Goal: Task Accomplishment & Management: Use online tool/utility

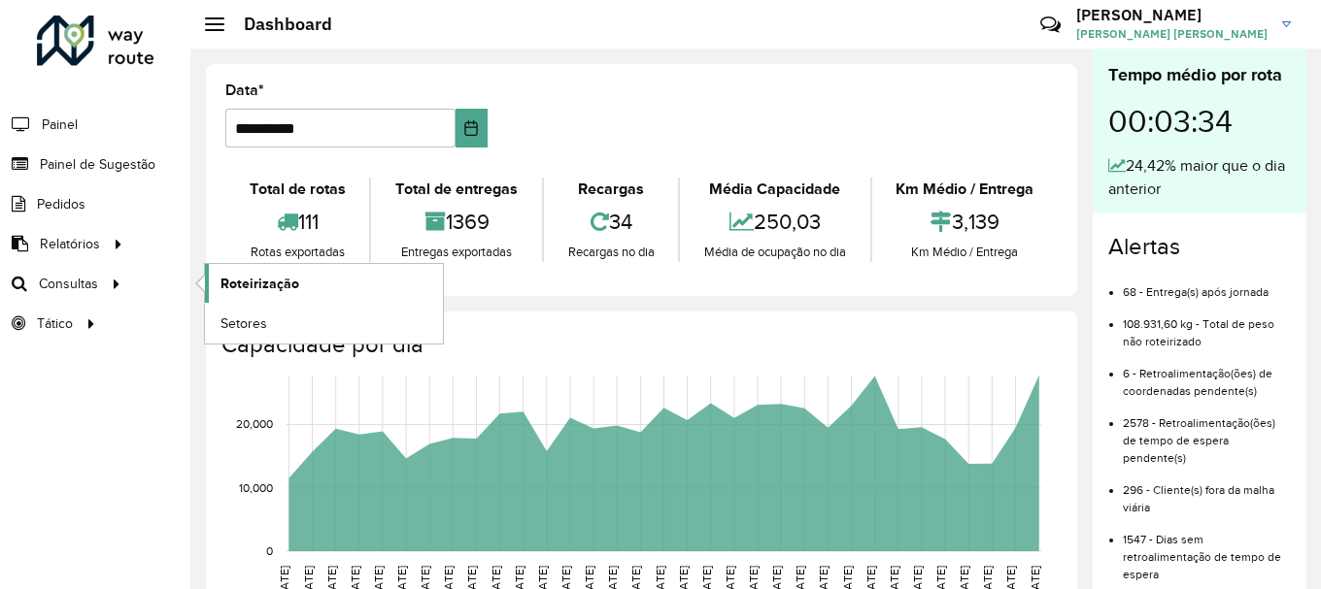
click at [251, 290] on span "Roteirização" at bounding box center [259, 284] width 79 height 20
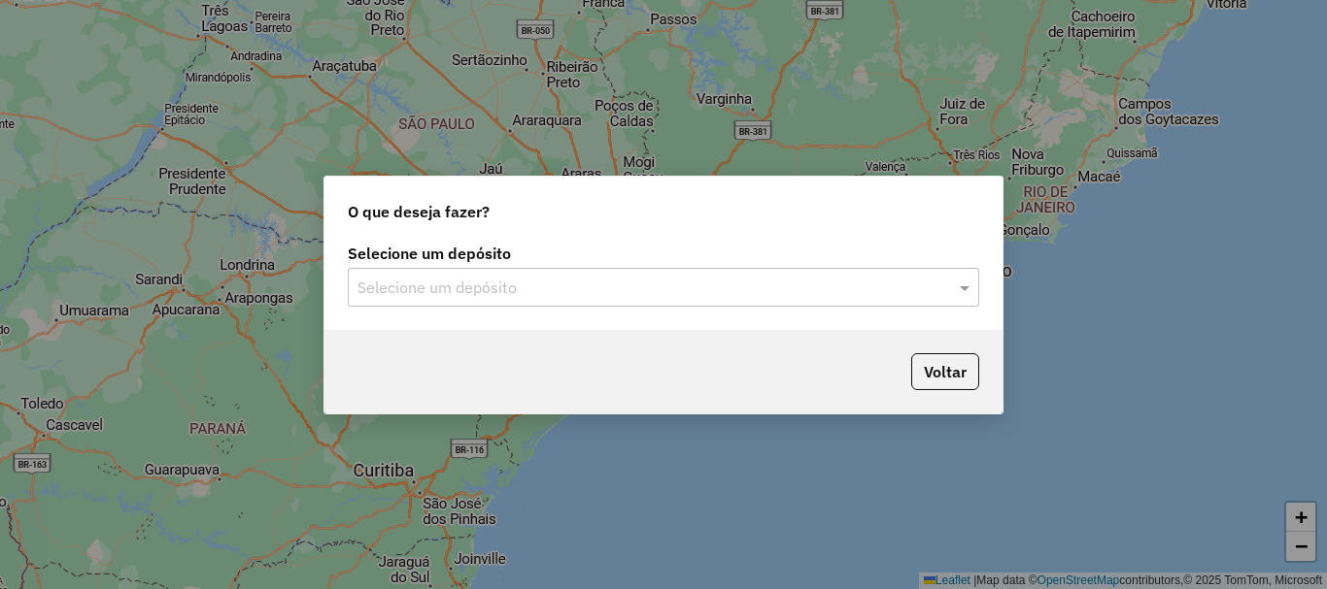
click at [528, 294] on input "text" at bounding box center [643, 288] width 573 height 23
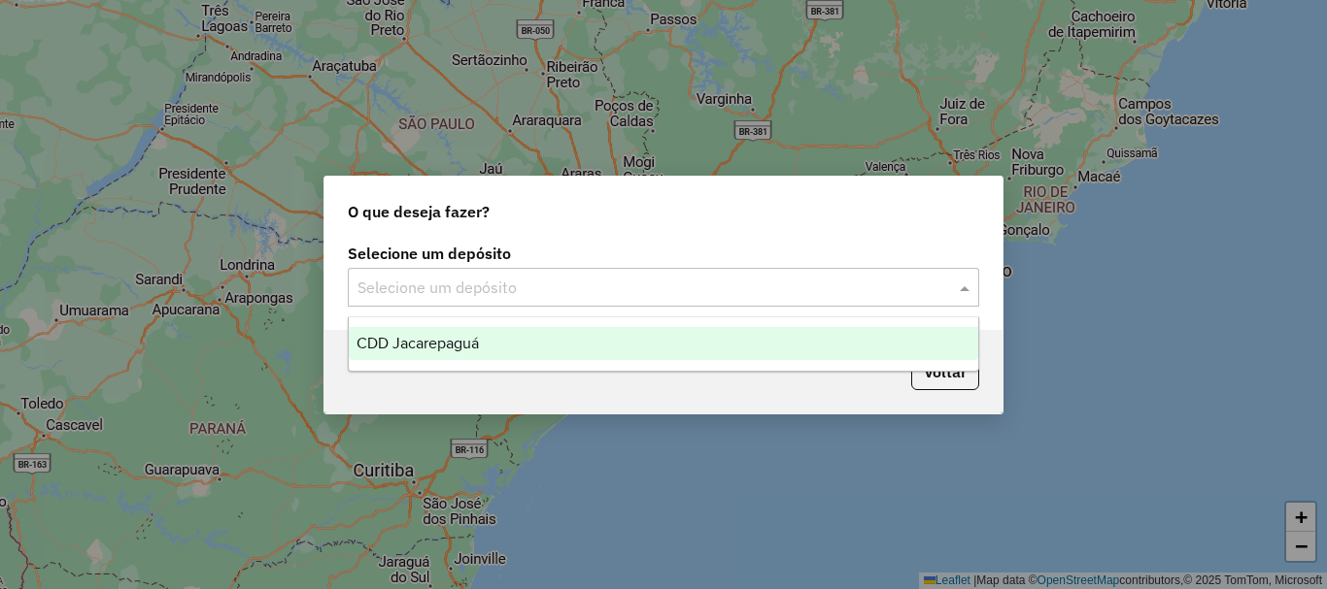
click at [517, 347] on div "CDD Jacarepaguá" at bounding box center [663, 343] width 629 height 33
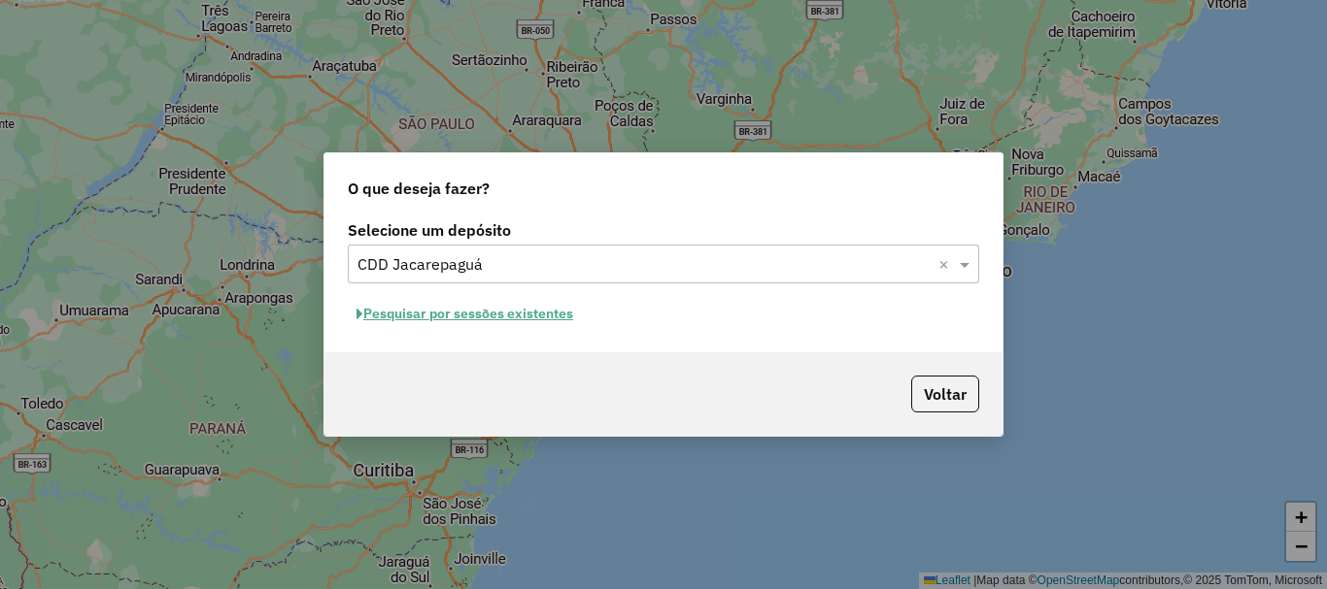
click at [425, 311] on button "Pesquisar por sessões existentes" at bounding box center [465, 314] width 234 height 30
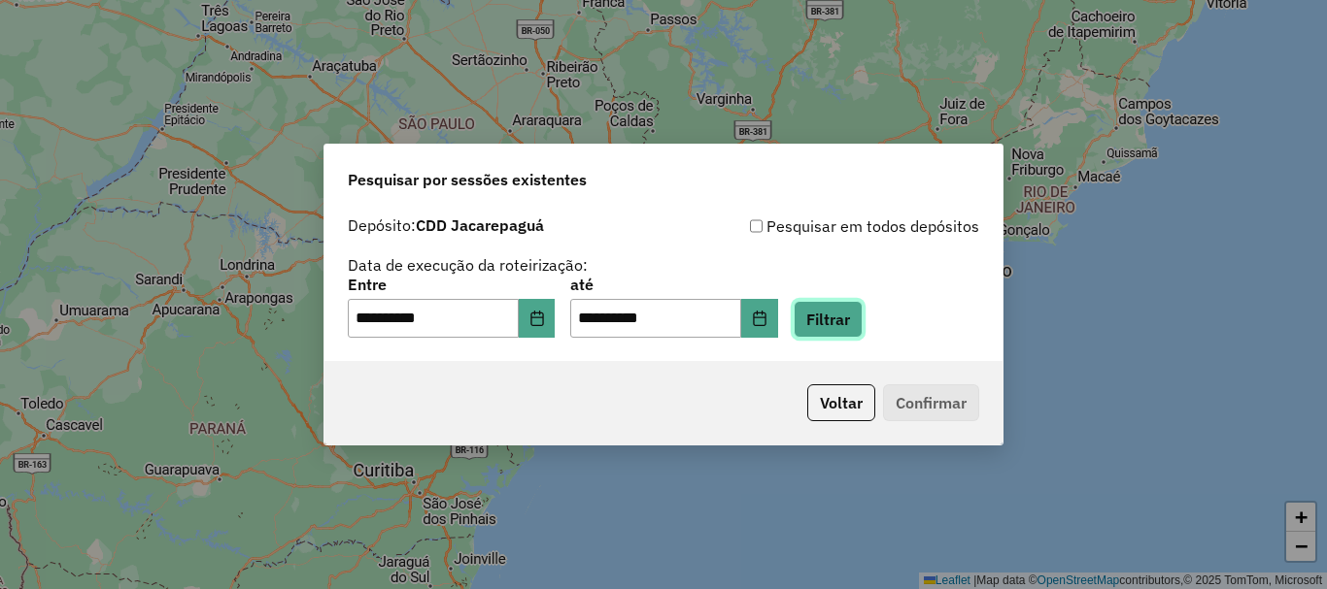
click at [862, 323] on button "Filtrar" at bounding box center [827, 319] width 69 height 37
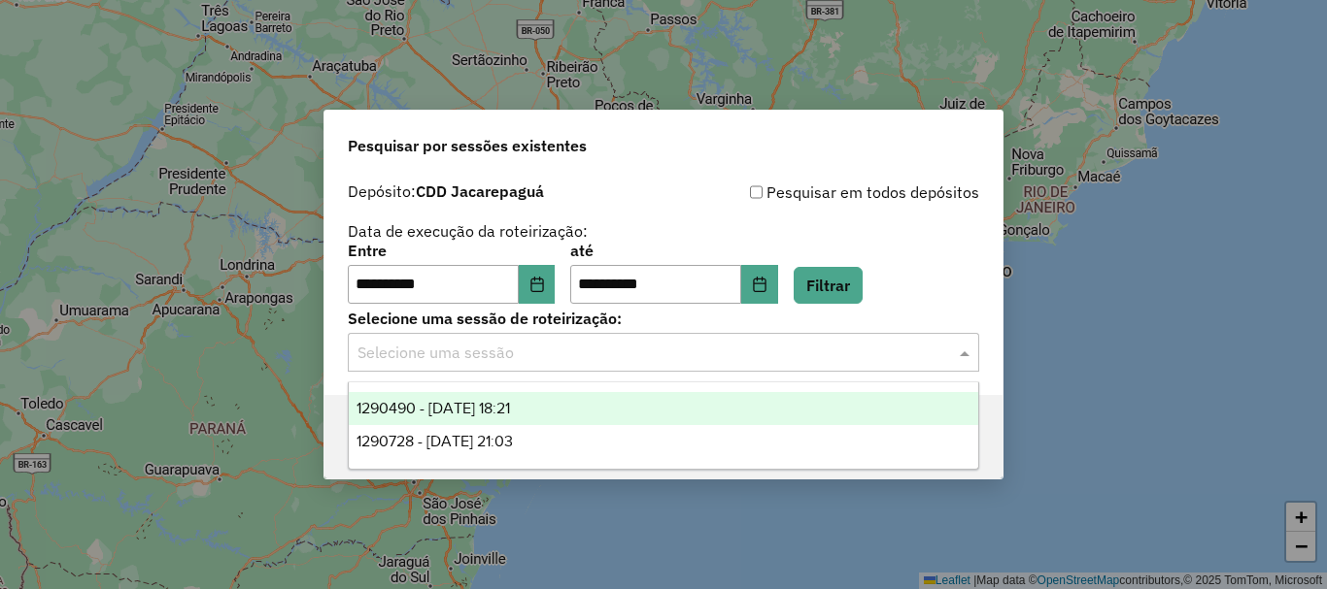
click at [755, 345] on input "text" at bounding box center [643, 353] width 573 height 23
click at [655, 396] on div "1290490 - 08/10/2025 18:21" at bounding box center [663, 408] width 629 height 33
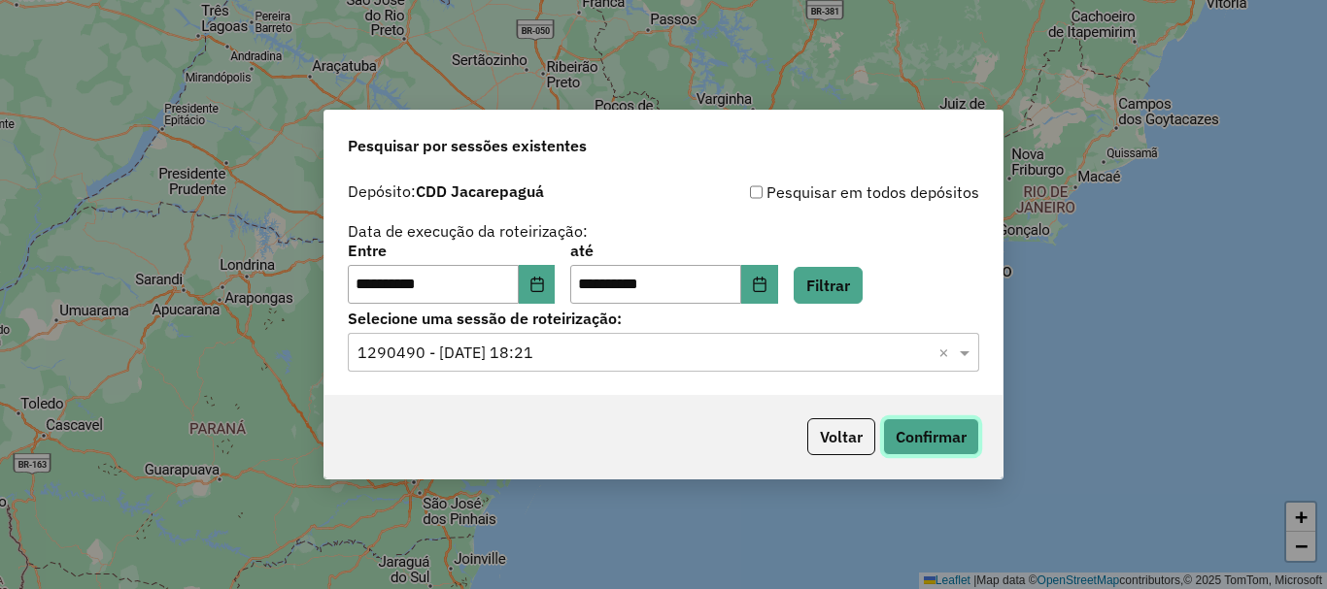
click at [916, 443] on button "Confirmar" at bounding box center [931, 437] width 96 height 37
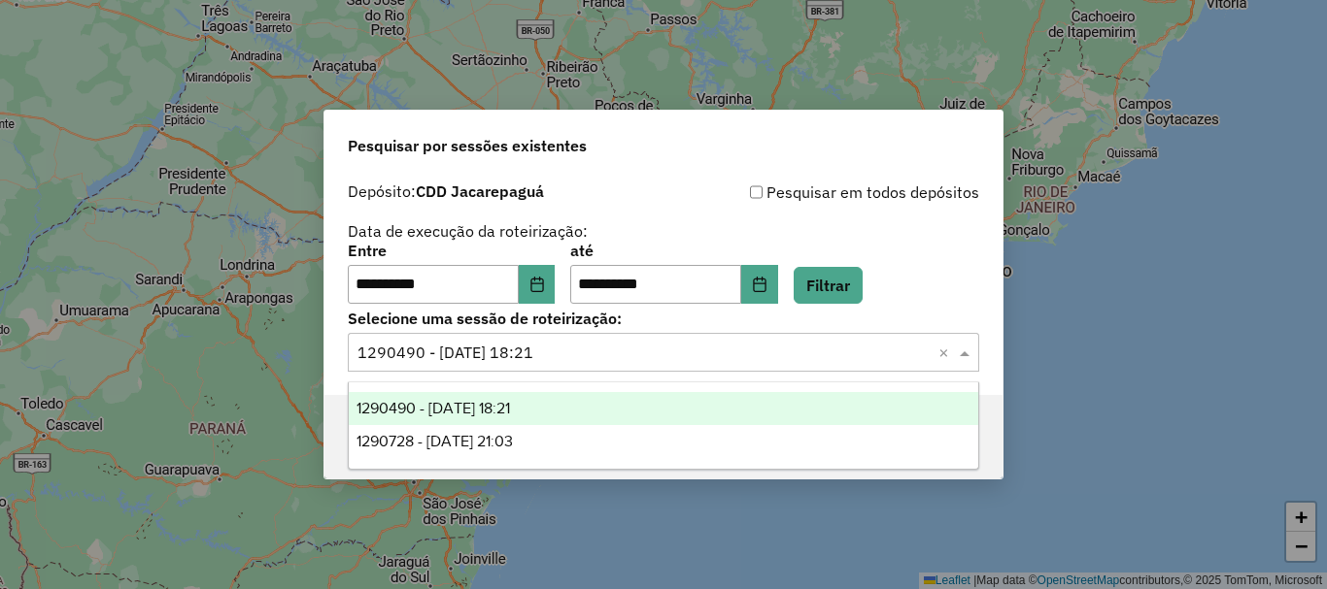
click at [576, 370] on div "Selecione uma sessão × 1290490 - 08/10/2025 18:21 ×" at bounding box center [663, 352] width 631 height 39
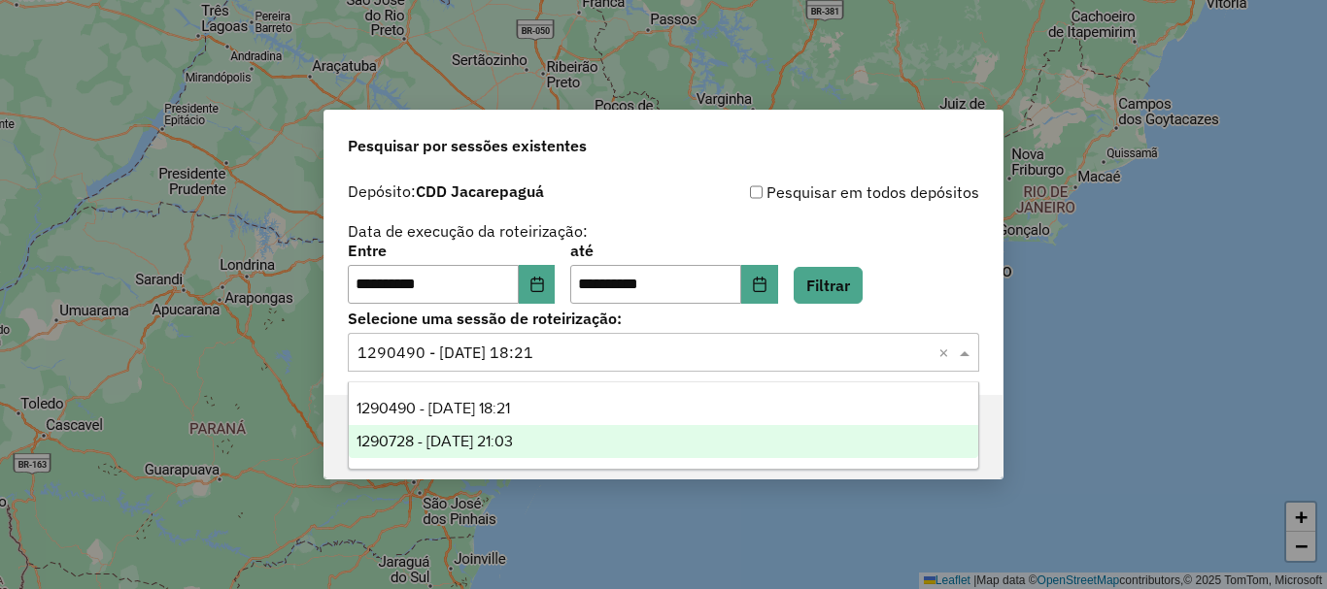
click at [556, 448] on div "1290728 - 08/10/2025 21:03" at bounding box center [663, 441] width 629 height 33
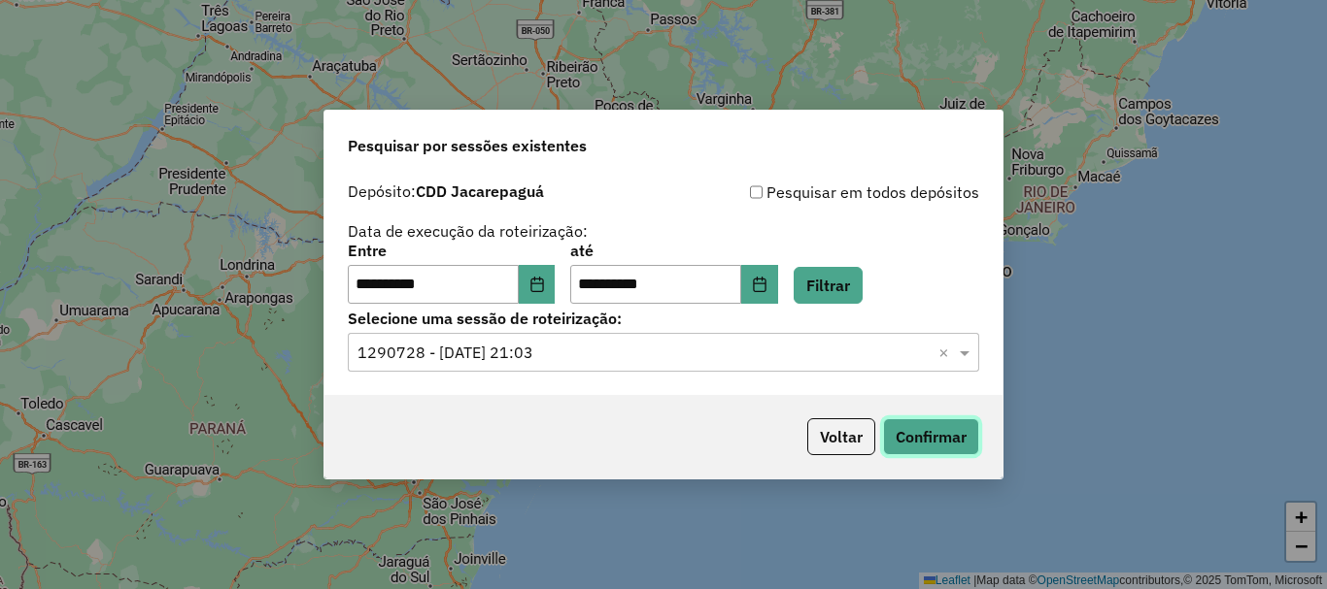
click at [907, 441] on button "Confirmar" at bounding box center [931, 437] width 96 height 37
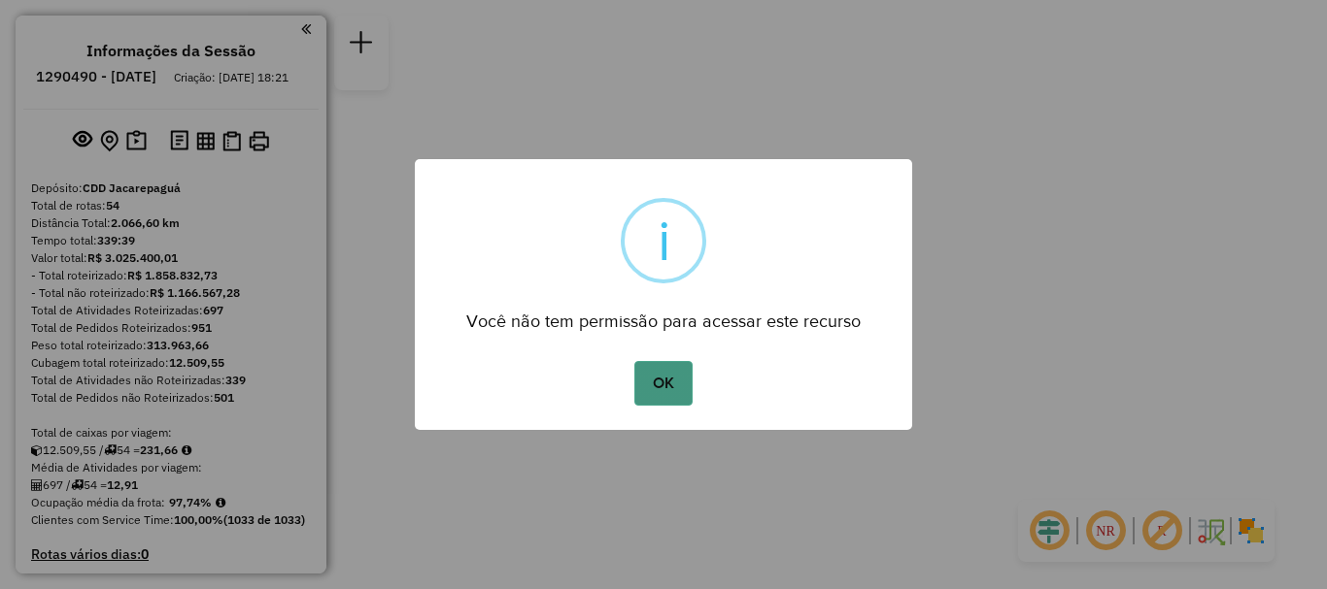
click at [667, 393] on button "OK" at bounding box center [662, 383] width 57 height 45
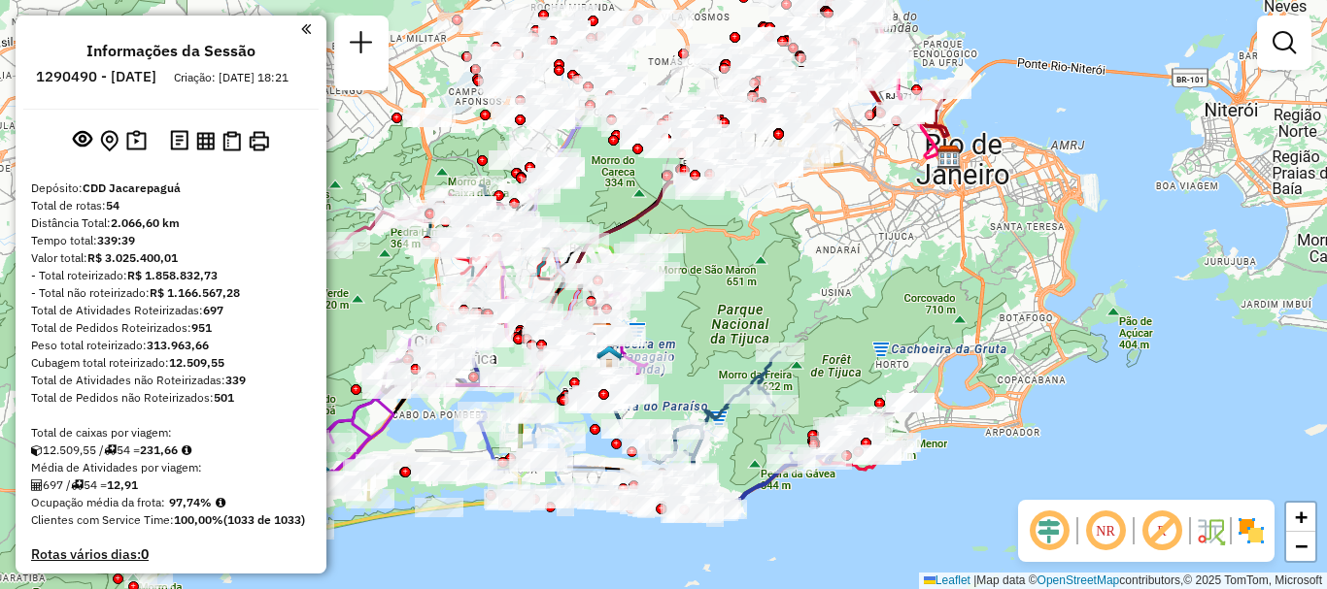
click at [1115, 542] on em at bounding box center [1105, 531] width 47 height 47
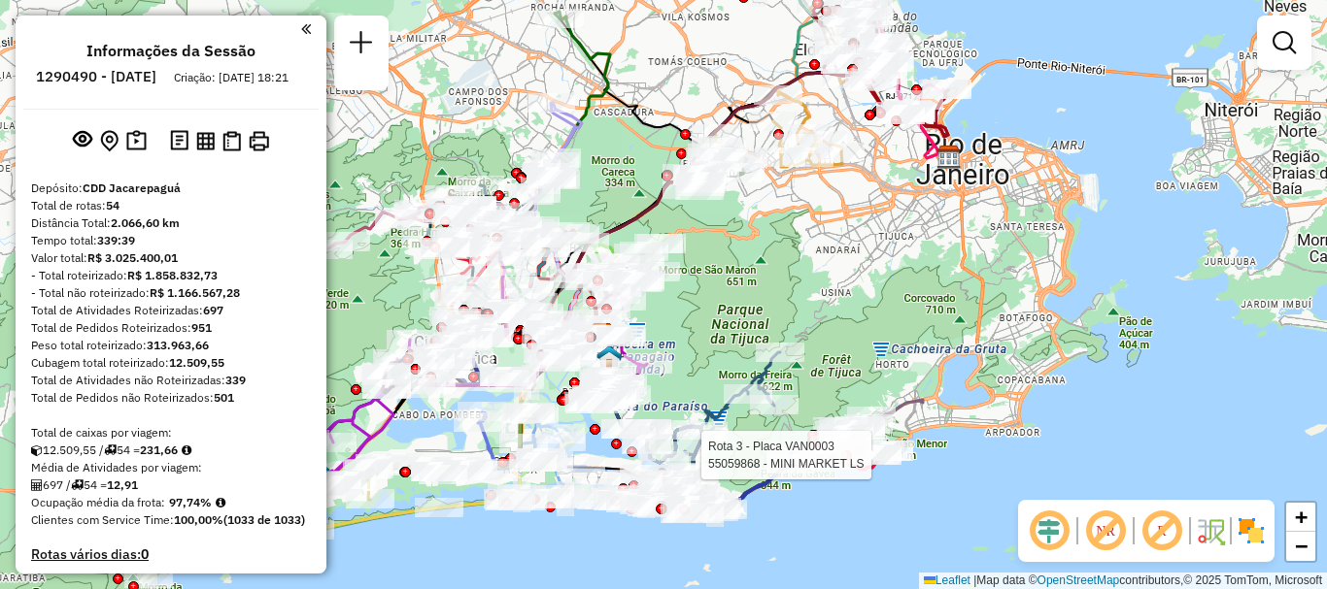
scroll to position [1885, 0]
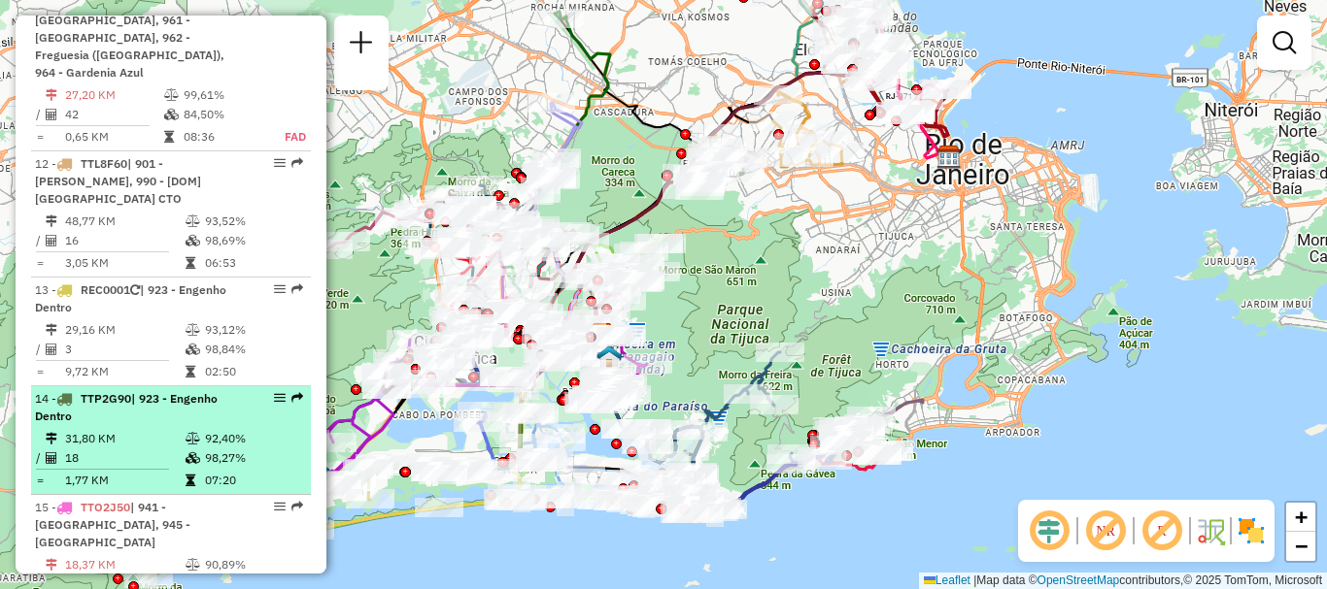
click at [139, 391] on span "| 923 - Engenho Dentro" at bounding box center [126, 407] width 183 height 32
select select "**********"
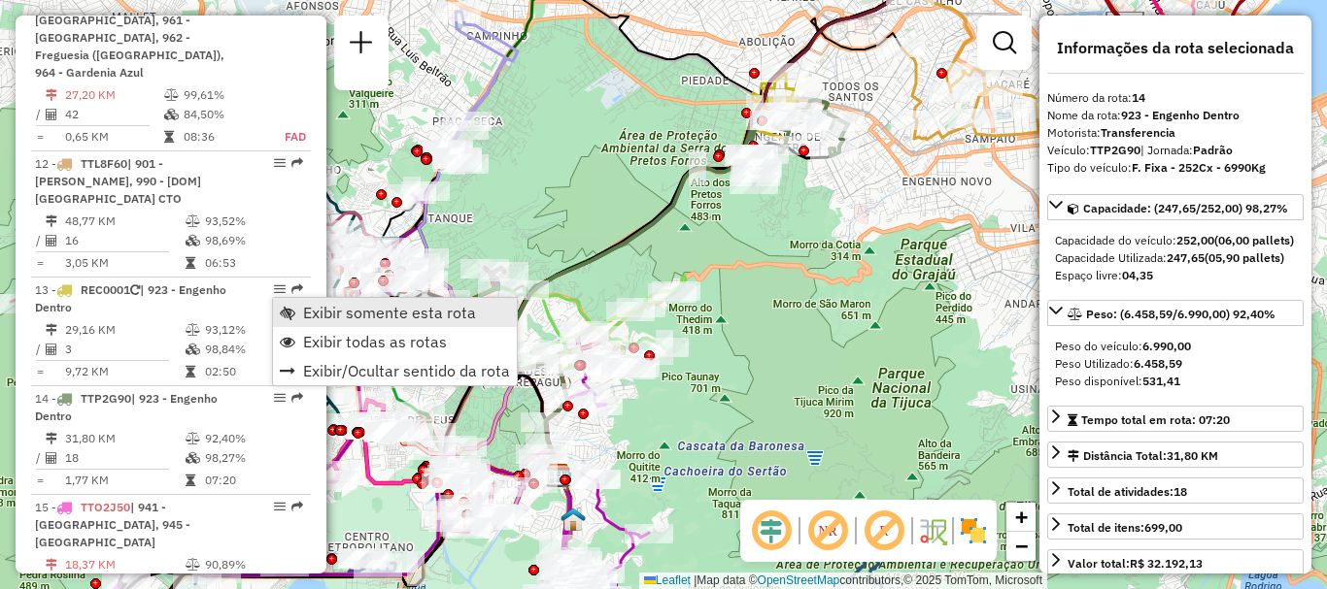
click at [308, 306] on span "Exibir somente esta rota" at bounding box center [389, 313] width 173 height 16
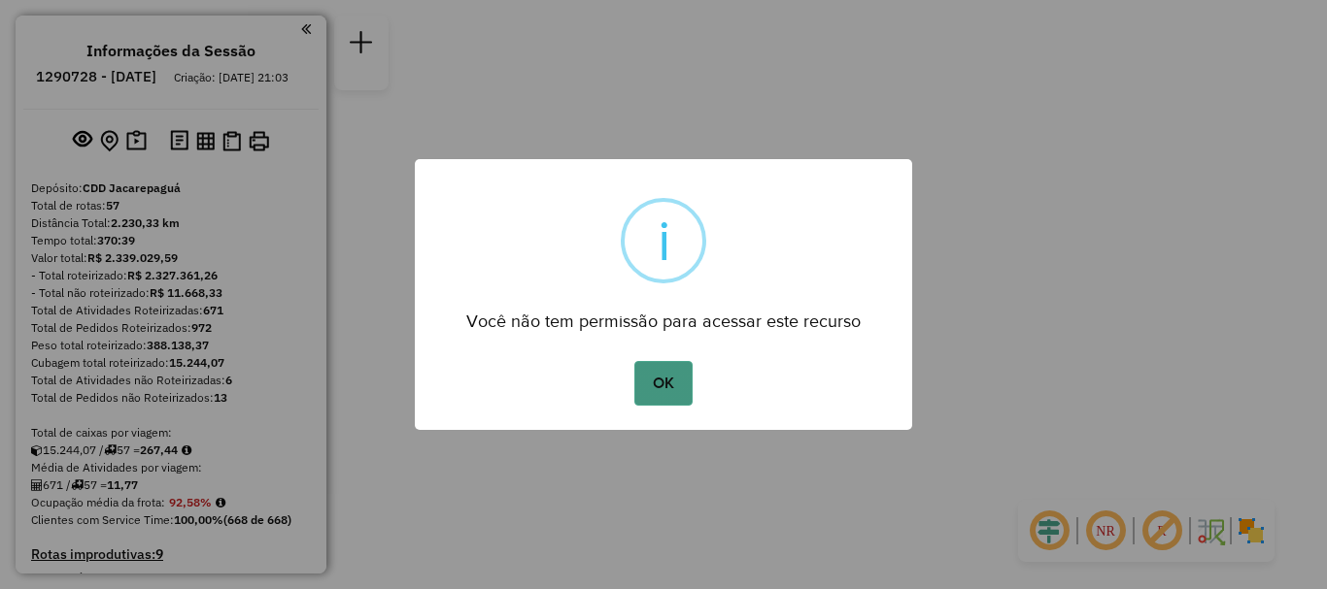
click at [664, 396] on button "OK" at bounding box center [662, 383] width 57 height 45
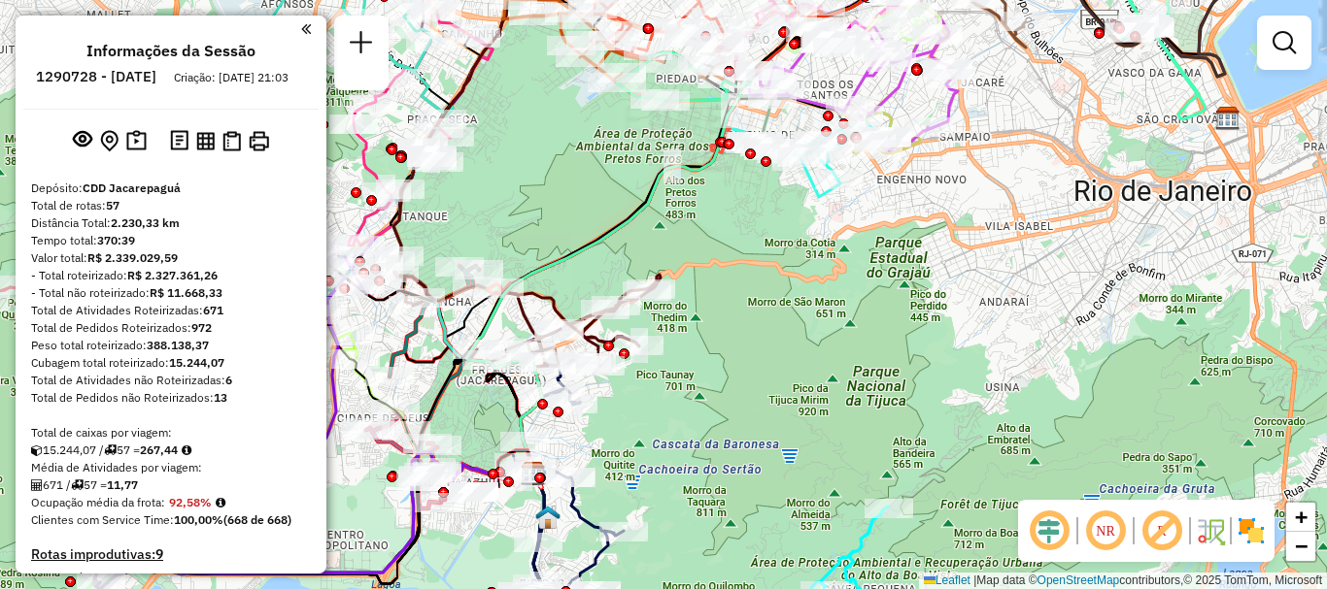
drag, startPoint x: 736, startPoint y: 278, endPoint x: 847, endPoint y: 382, distance: 151.8
click at [847, 382] on div "Janela de atendimento Grade de atendimento Capacidade Transportadoras Veículos …" at bounding box center [663, 294] width 1327 height 589
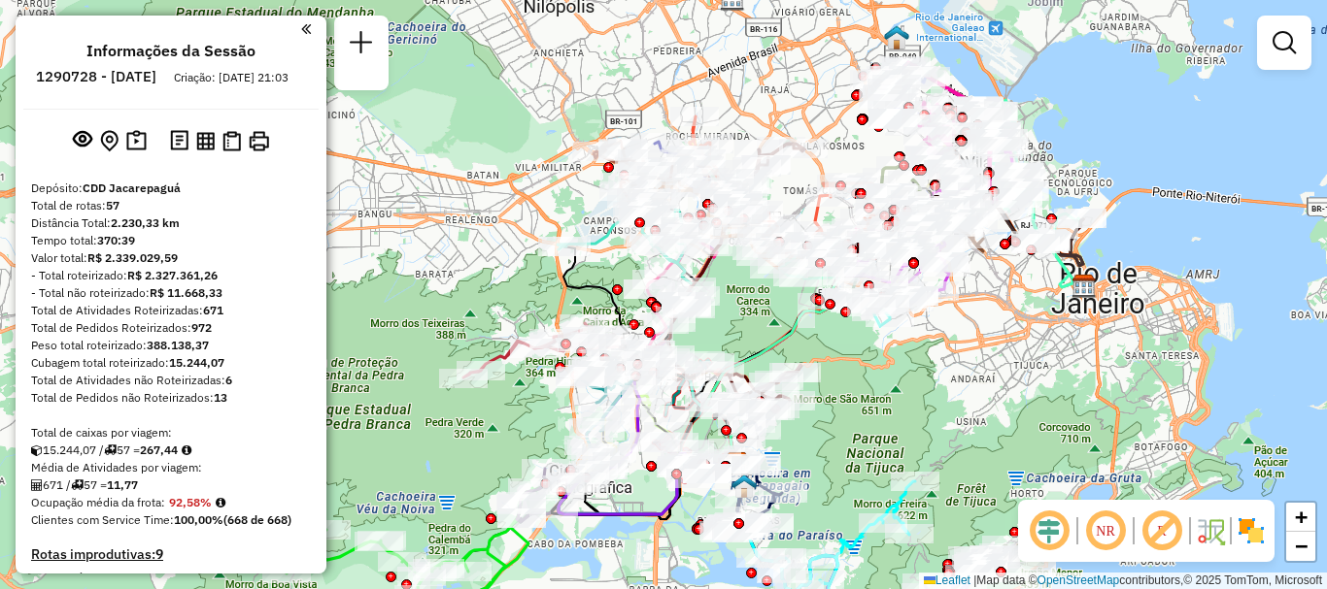
scroll to position [4876, 0]
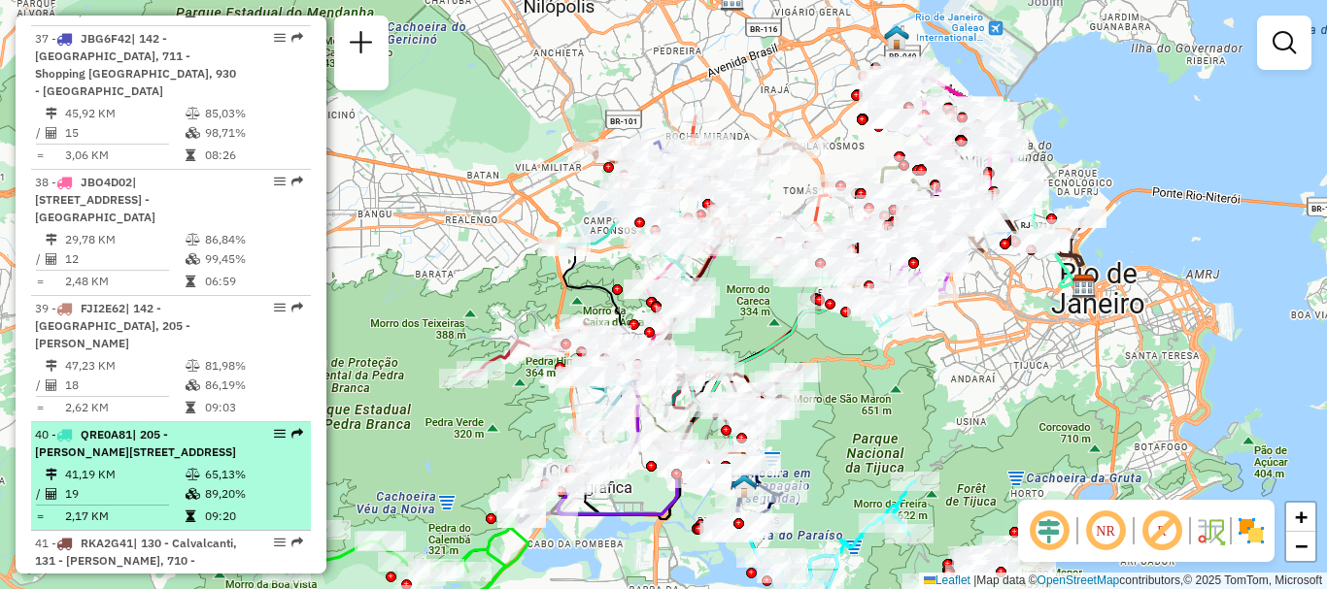
click at [219, 427] on span "| 205 - [PERSON_NAME][STREET_ADDRESS]" at bounding box center [135, 443] width 201 height 32
select select "**********"
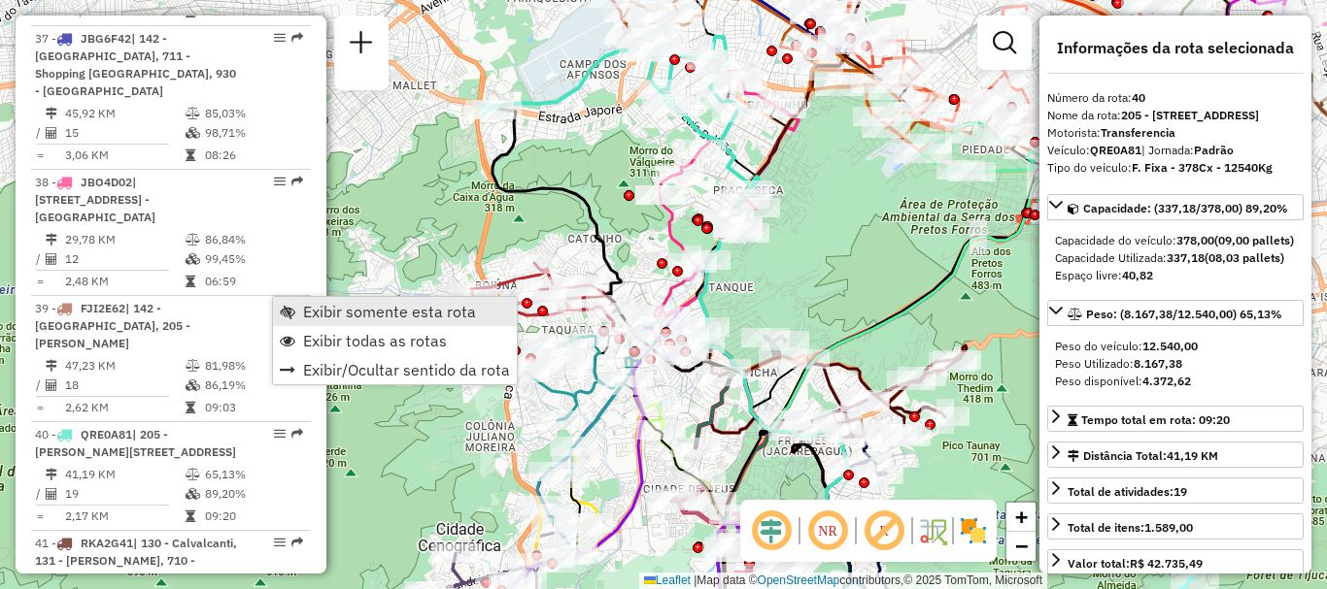
click at [297, 313] on link "Exibir somente esta rota" at bounding box center [395, 311] width 244 height 29
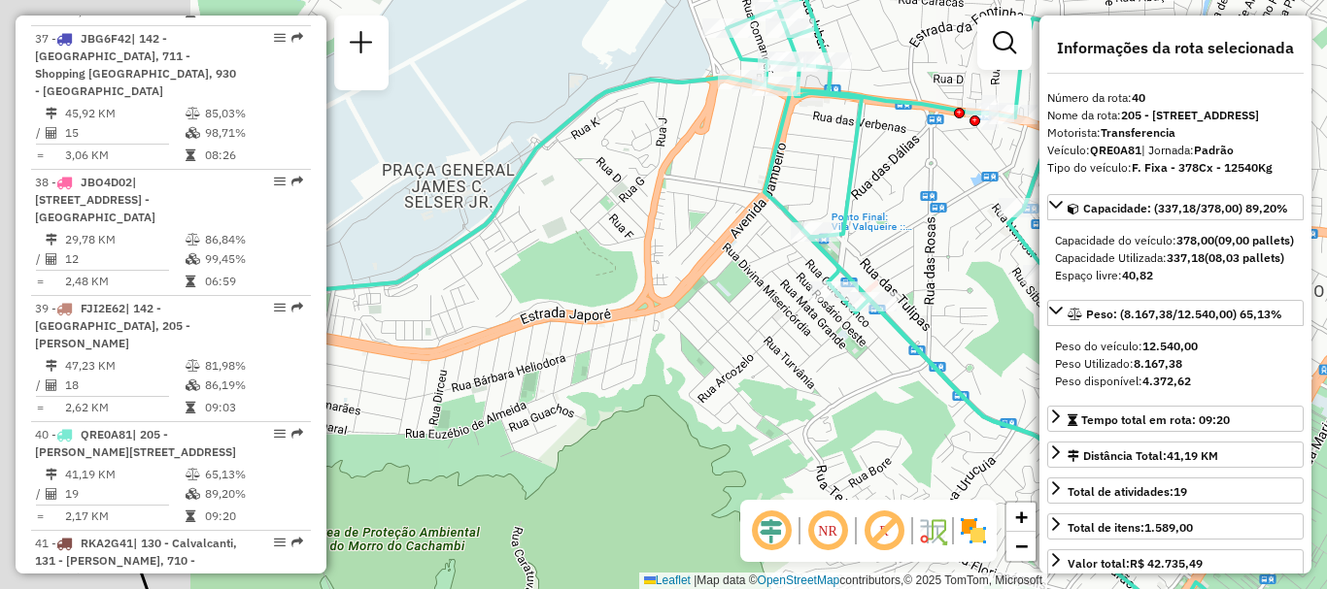
drag, startPoint x: 870, startPoint y: 202, endPoint x: 895, endPoint y: 206, distance: 25.5
click at [895, 206] on div "Janela de atendimento Grade de atendimento Capacidade Transportadoras Veículos …" at bounding box center [663, 294] width 1327 height 589
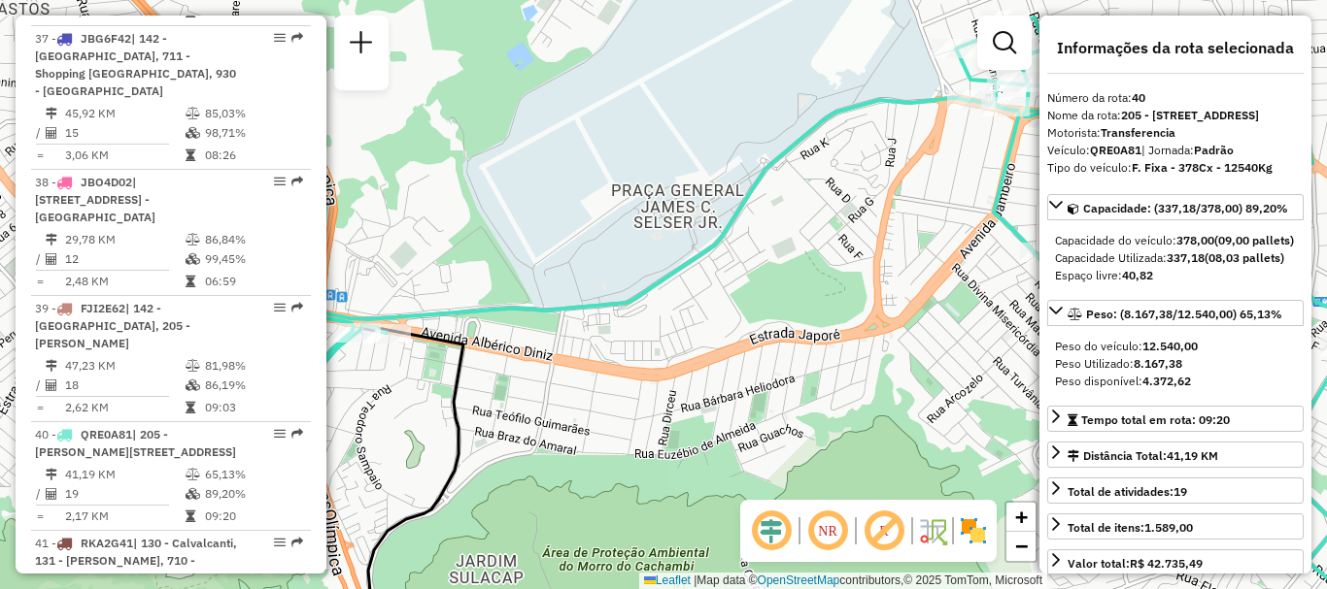
click at [361, 306] on div "Rota 40 - Placa QRE0A81 55020335 - PADARIA E CONFEITARI Janela de atendimento G…" at bounding box center [663, 294] width 1327 height 589
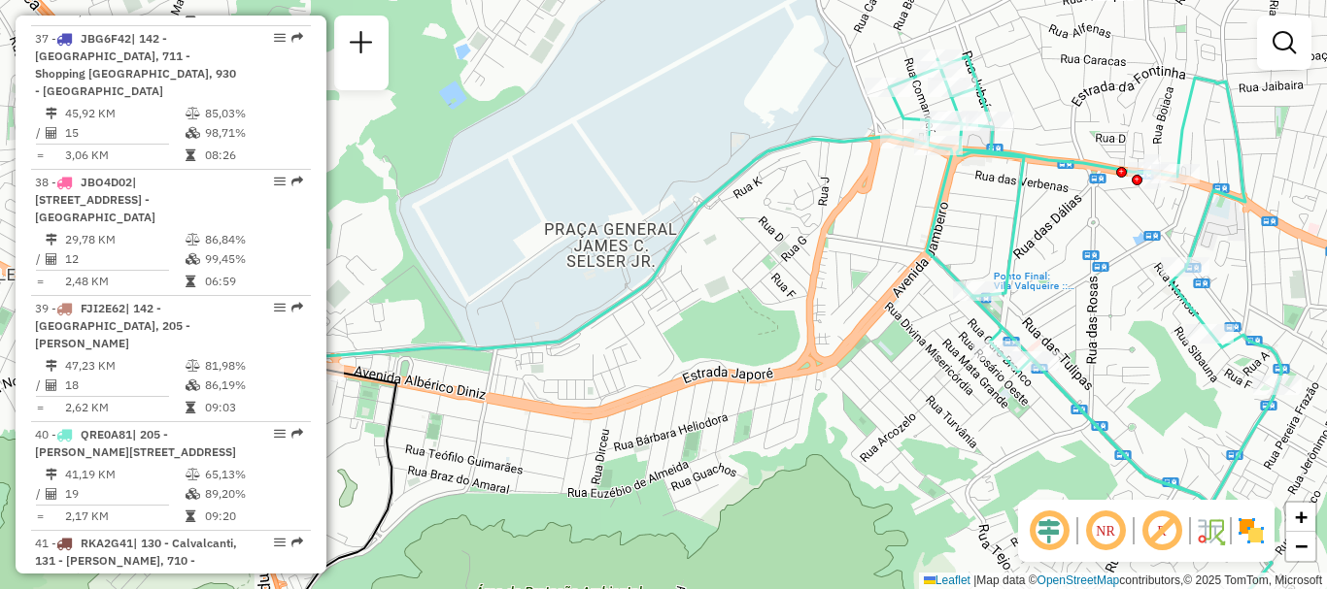
drag, startPoint x: 716, startPoint y: 200, endPoint x: 598, endPoint y: 259, distance: 131.6
click at [598, 259] on div "Janela de atendimento Grade de atendimento Capacidade Transportadoras Veículos …" at bounding box center [663, 294] width 1327 height 589
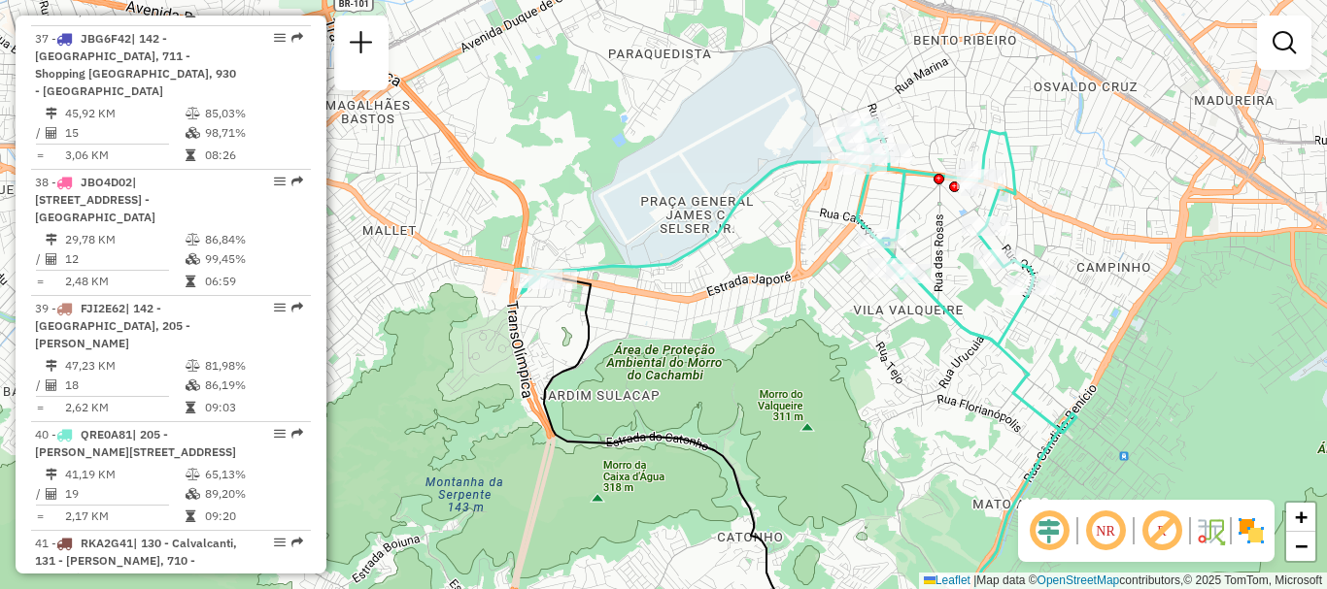
scroll to position [5655, 0]
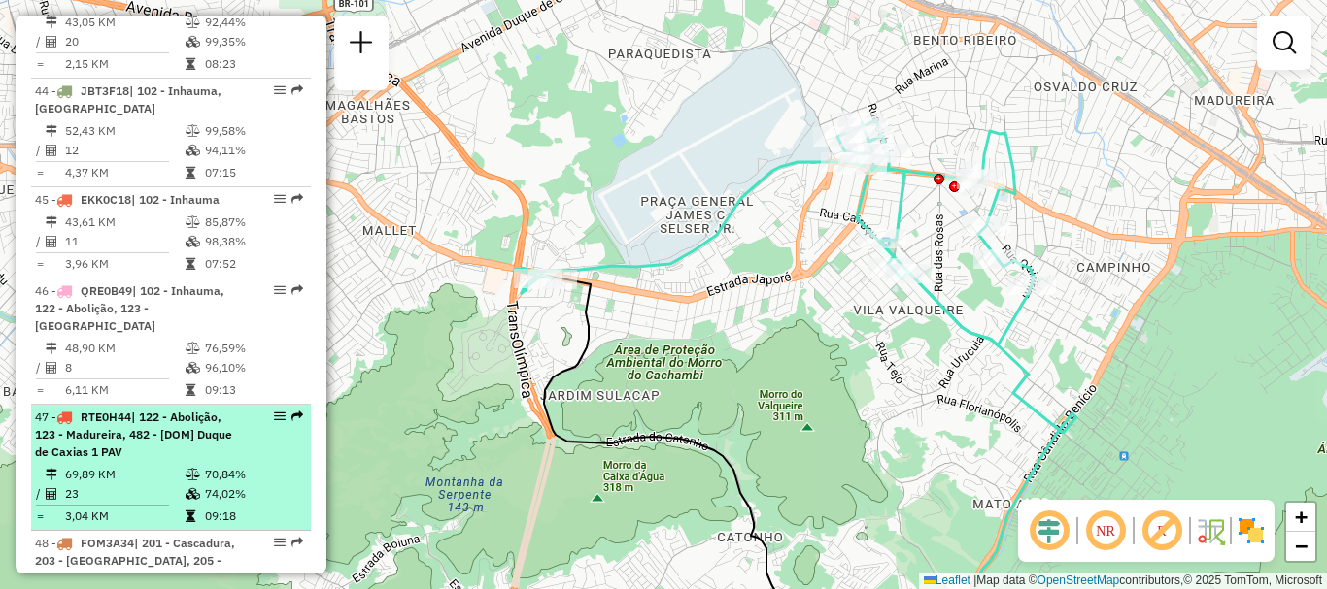
click at [91, 410] on span "| 122 - Abolição, 123 - Madureira, 482 - [DOM] Duque de Caxias 1 PAV" at bounding box center [133, 435] width 197 height 50
select select "**********"
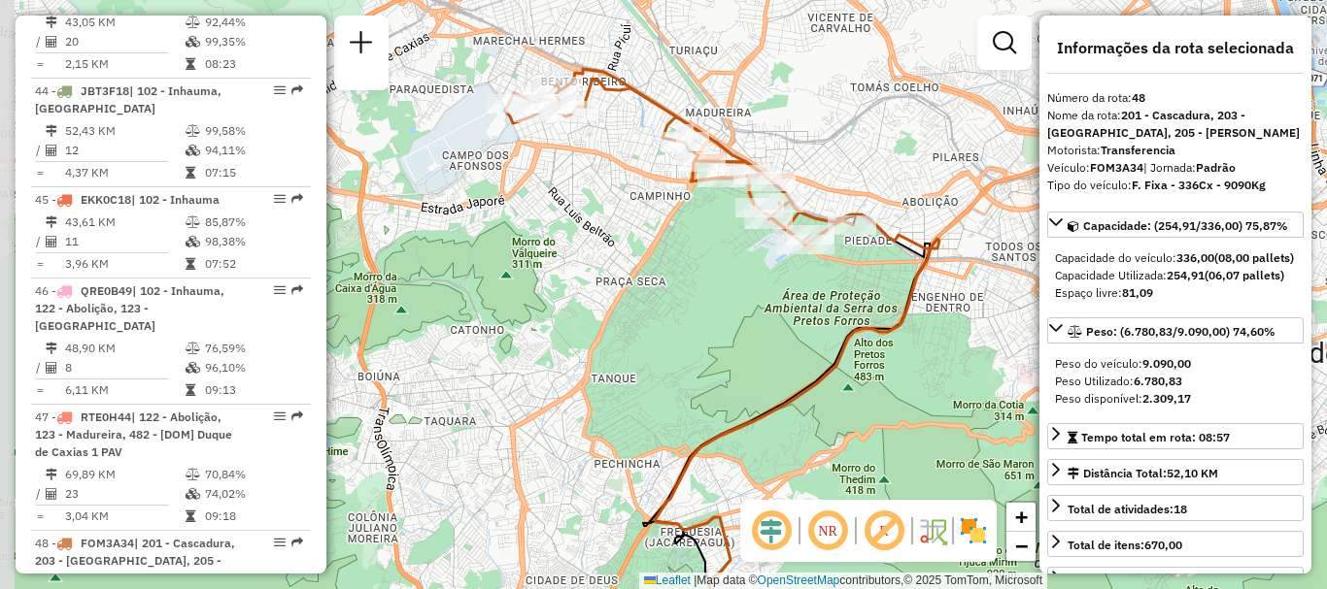
drag, startPoint x: 597, startPoint y: 82, endPoint x: 690, endPoint y: 181, distance: 135.4
click at [690, 181] on icon at bounding box center [678, 157] width 347 height 176
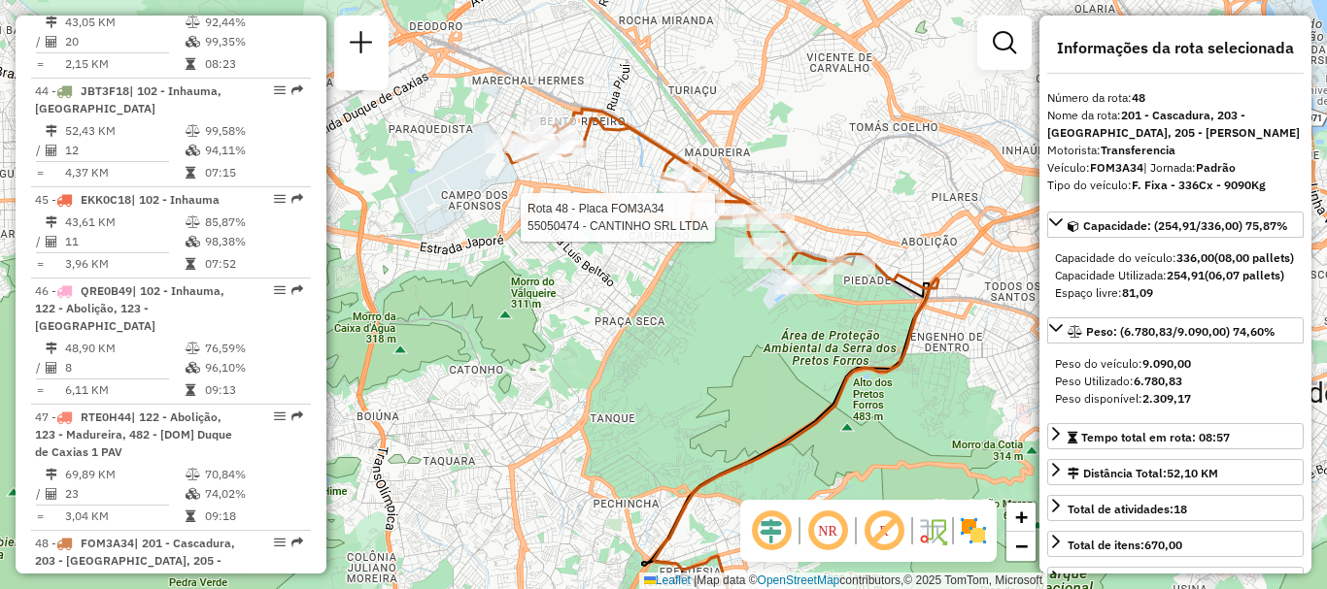
drag, startPoint x: 762, startPoint y: 230, endPoint x: 634, endPoint y: 204, distance: 130.8
click at [634, 204] on div "Rota 48 - Placa FOM3A34 55050474 - CANTINHO SRL LTDA Janela de atendimento Grad…" at bounding box center [663, 294] width 1327 height 589
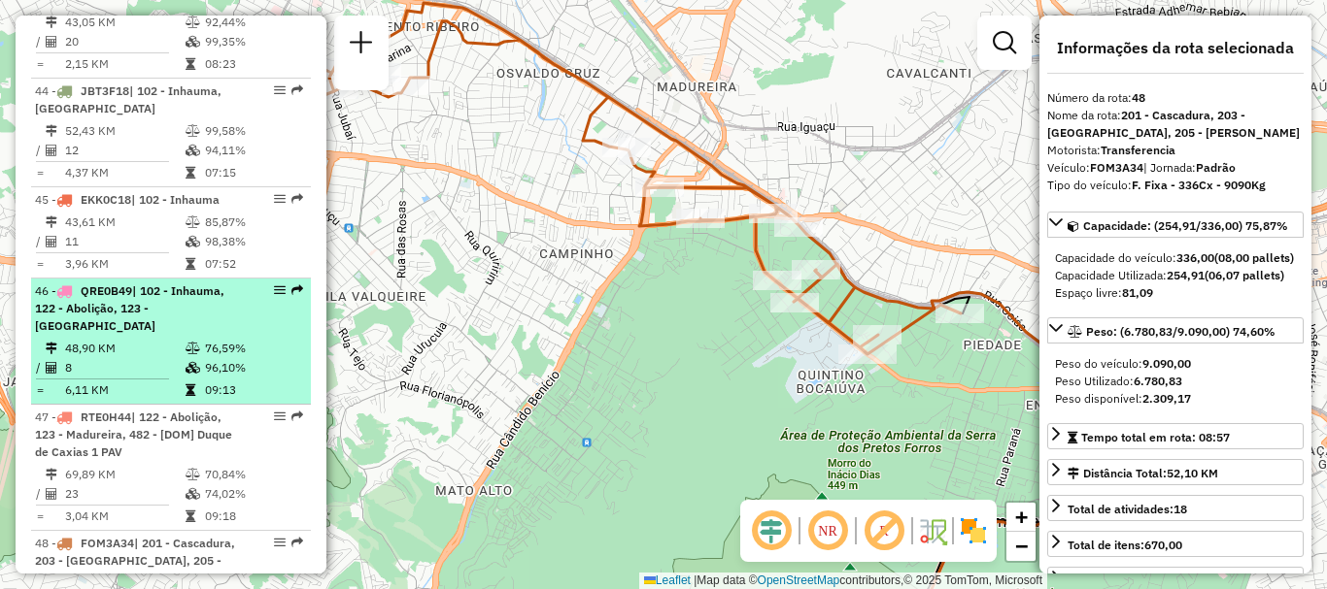
click at [155, 358] on td "8" at bounding box center [124, 367] width 120 height 19
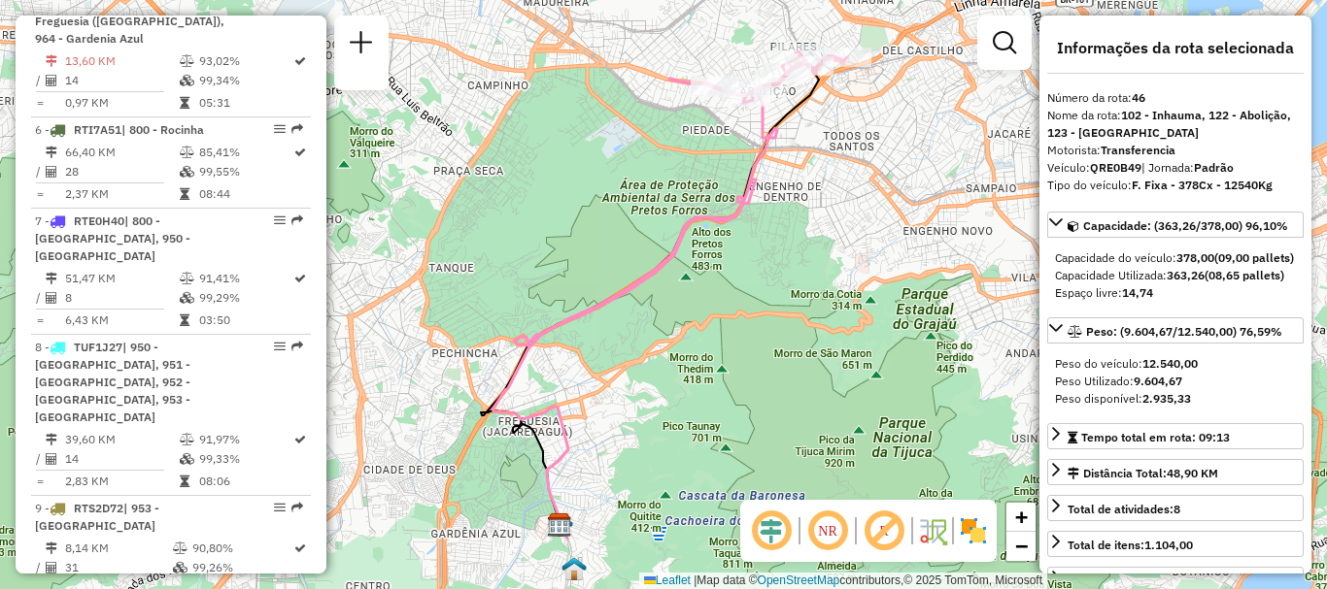
scroll to position [3645, 0]
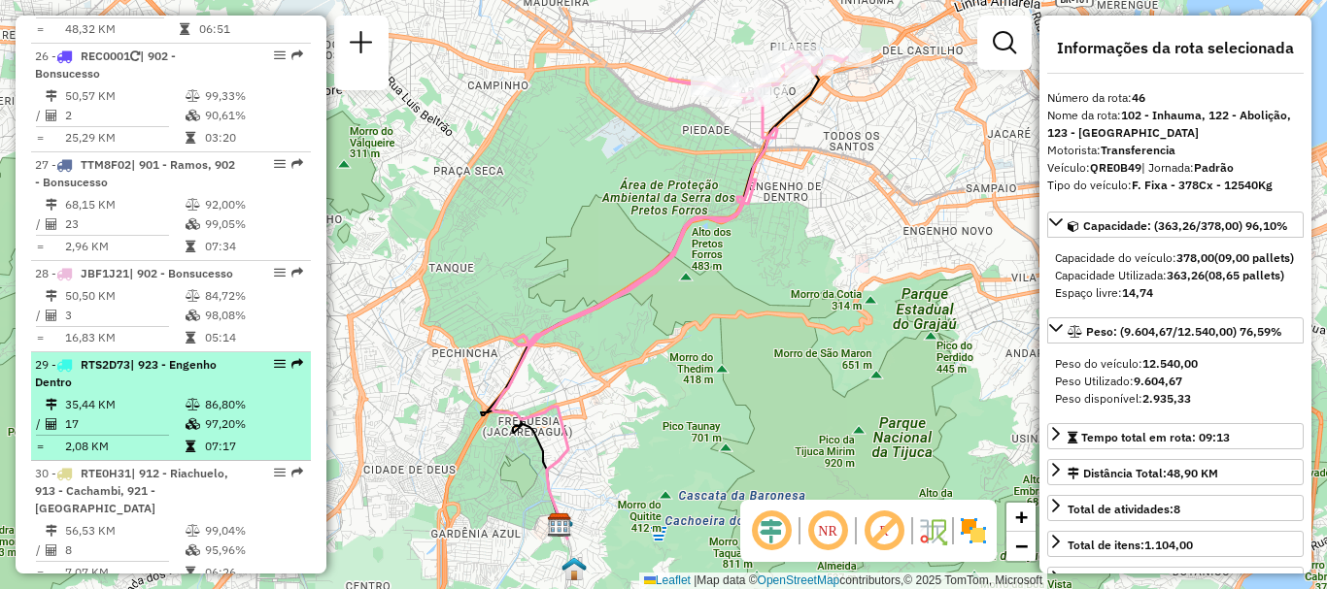
click at [299, 395] on table "35,44 KM 86,80% / 17 97,20% = 2,08 KM 07:17" at bounding box center [171, 425] width 272 height 61
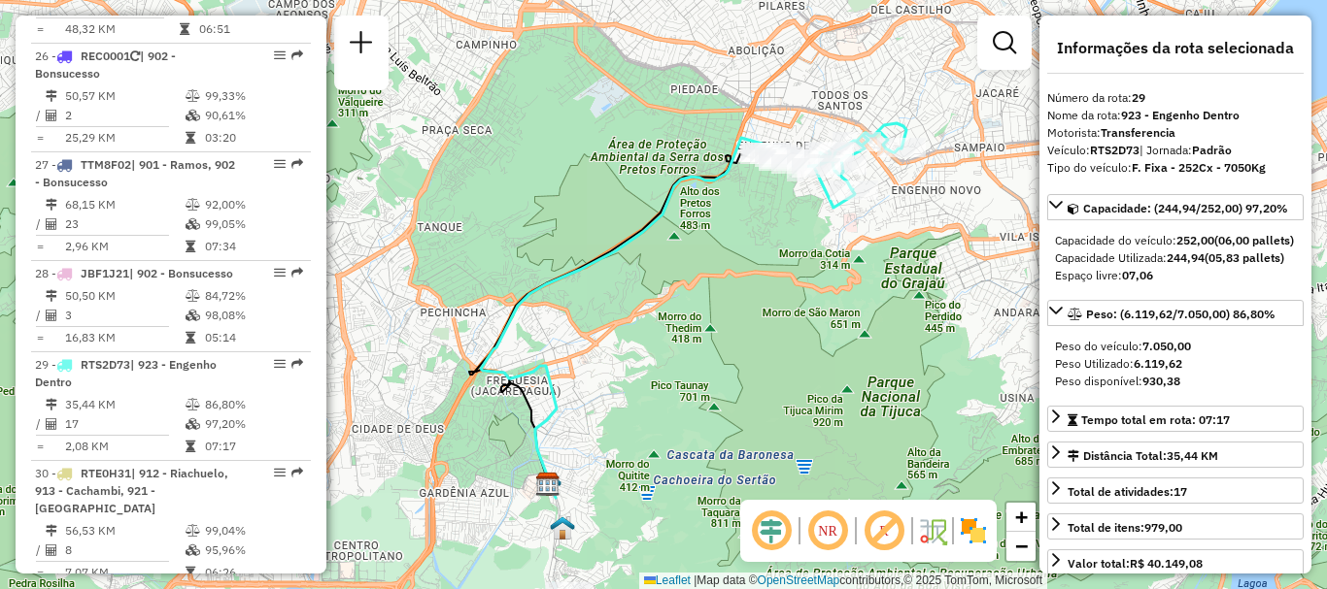
scroll to position [3971, 0]
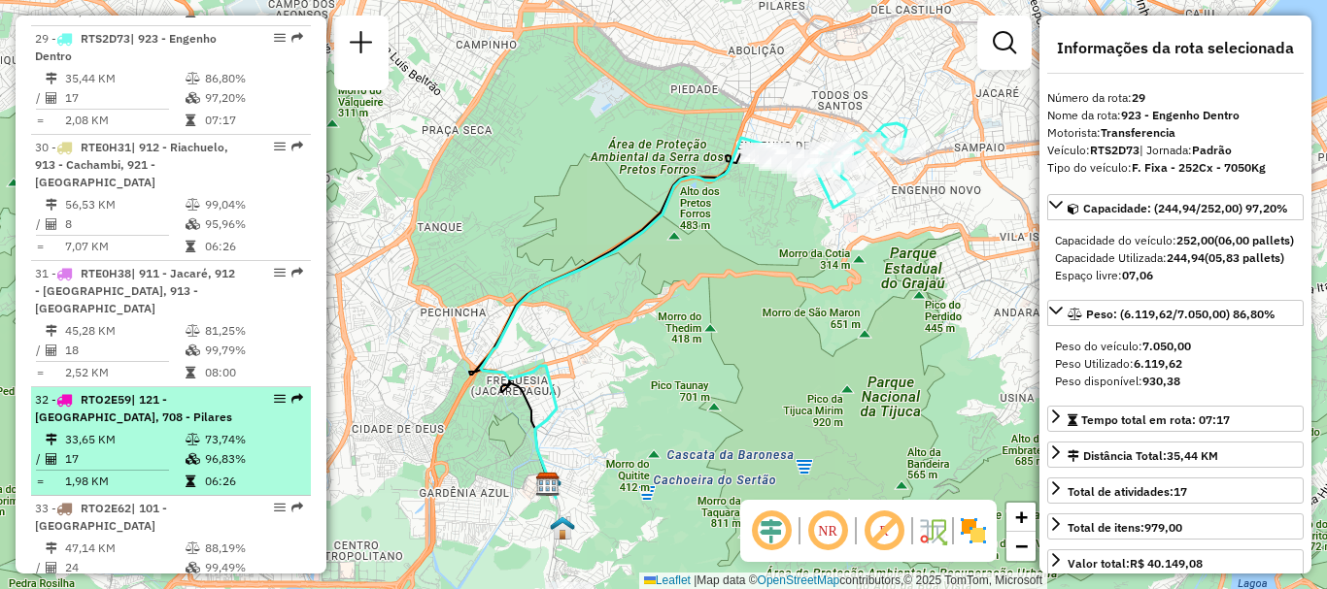
click at [185, 476] on icon at bounding box center [190, 482] width 10 height 12
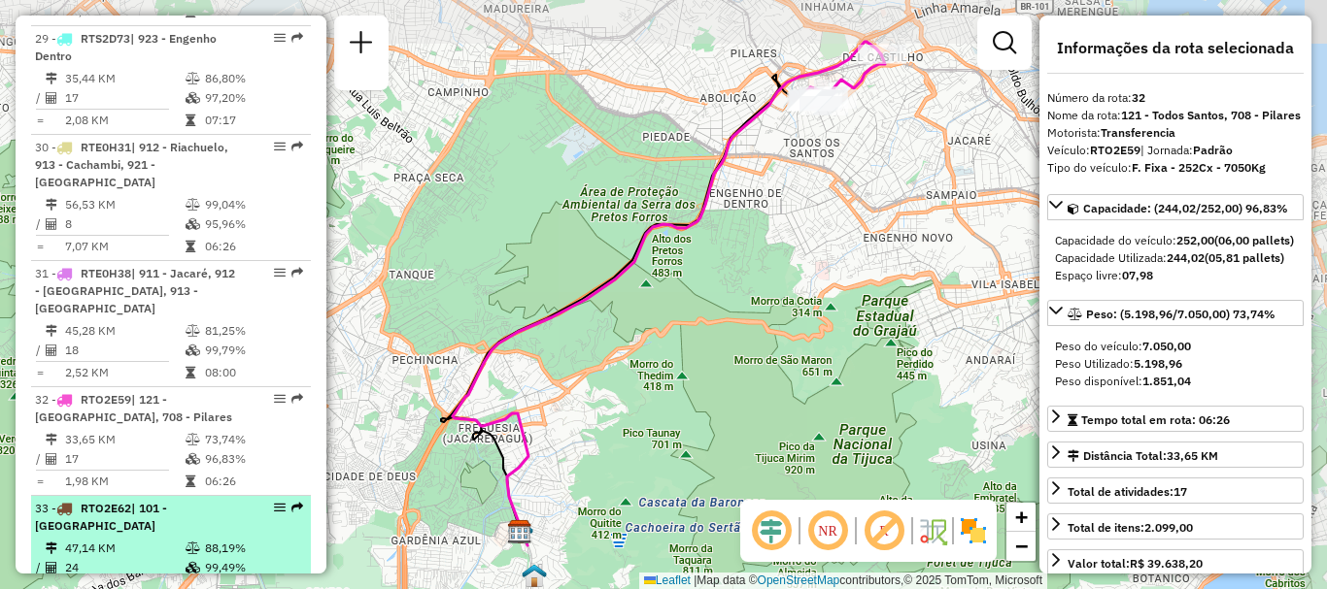
click at [198, 500] on div "33 - RTO2E62 | 101 - [GEOGRAPHIC_DATA]" at bounding box center [138, 517] width 206 height 35
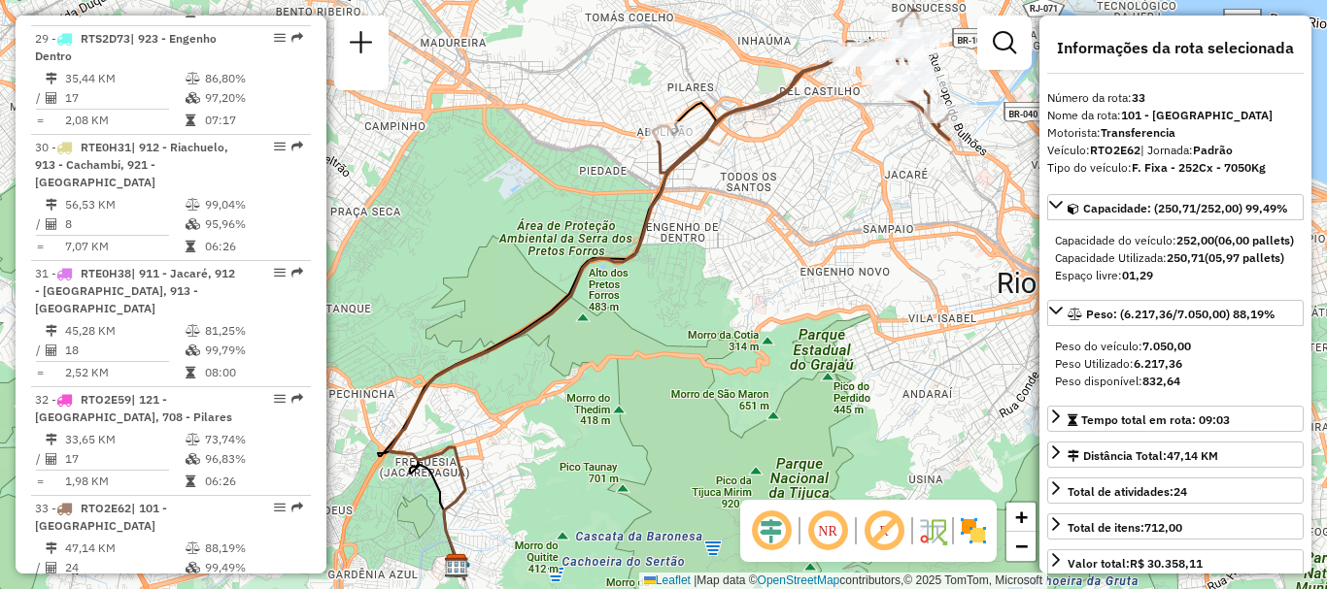
scroll to position [4767, 0]
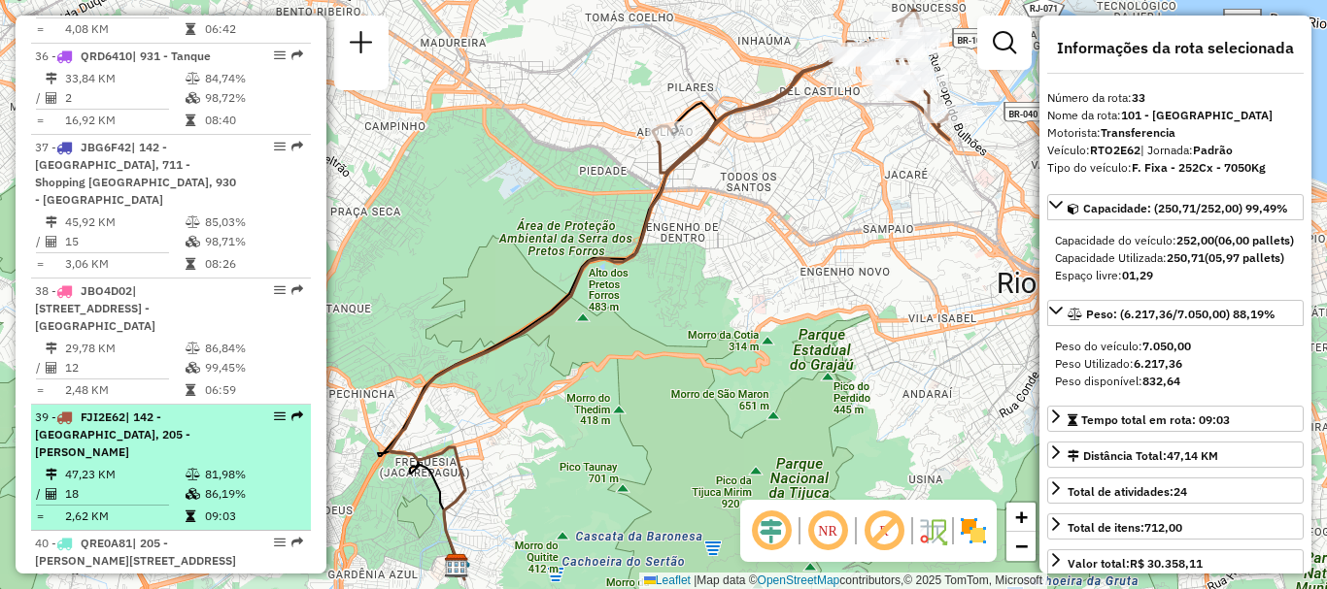
click at [107, 507] on td "2,62 KM" at bounding box center [124, 516] width 120 height 19
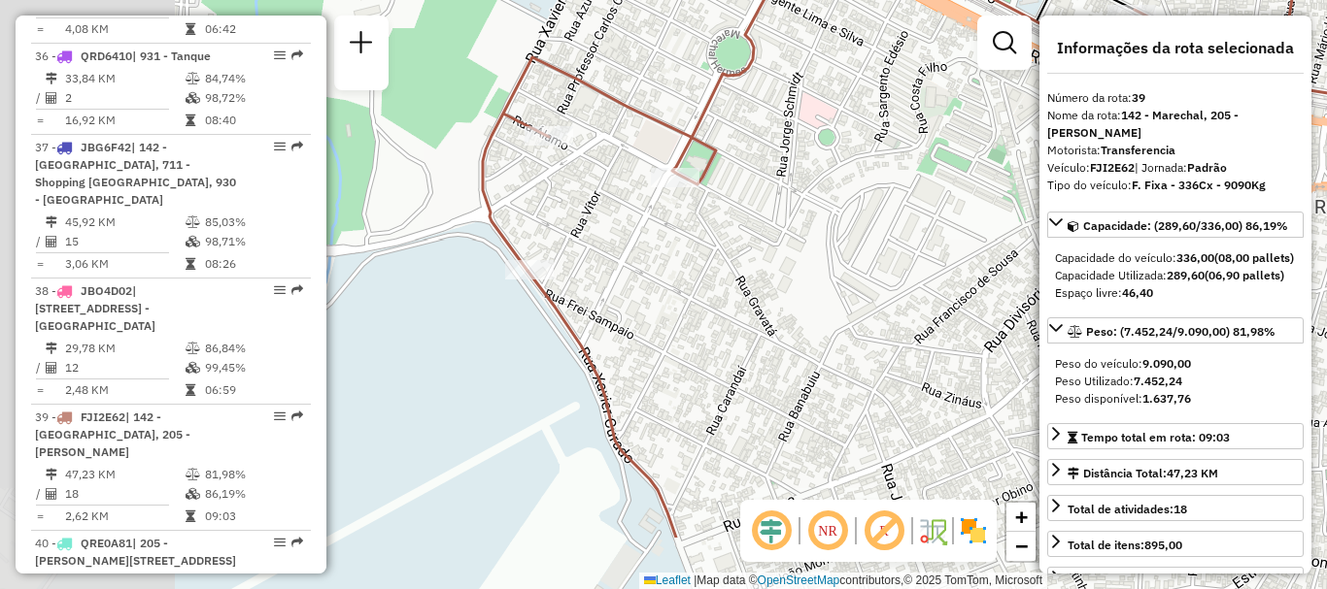
drag, startPoint x: 548, startPoint y: 289, endPoint x: 852, endPoint y: 182, distance: 322.5
click at [852, 182] on div "Janela de atendimento Grade de atendimento Capacidade Transportadoras Veículos …" at bounding box center [663, 294] width 1327 height 589
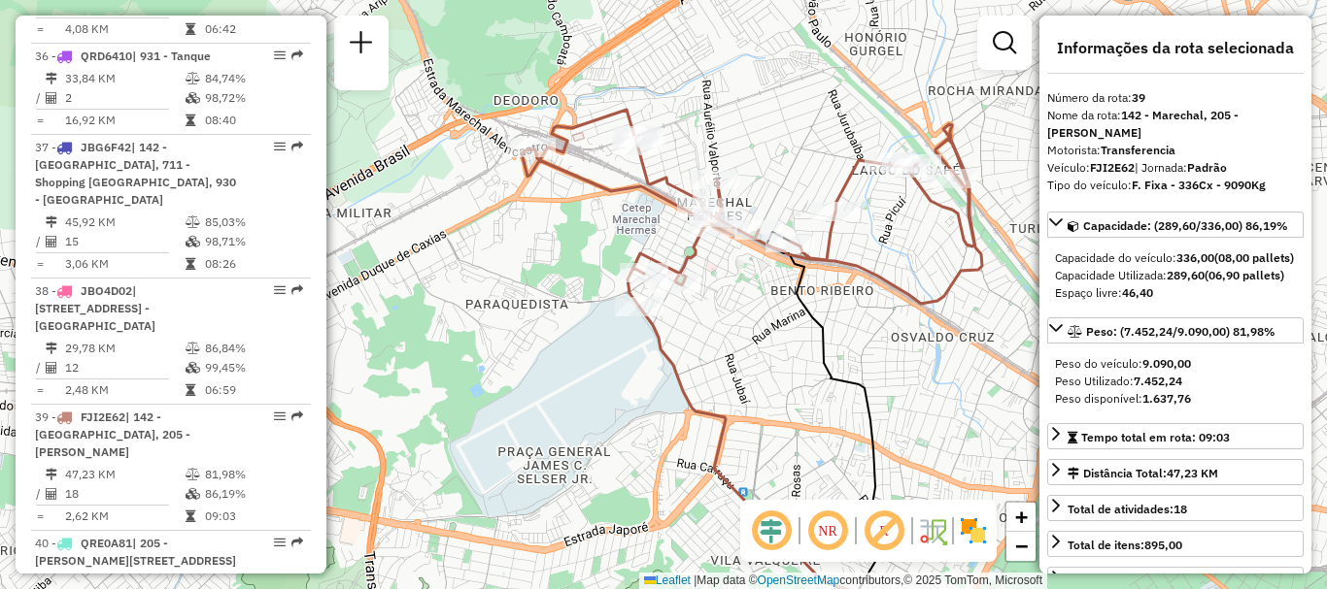
drag, startPoint x: 757, startPoint y: 236, endPoint x: 711, endPoint y: 275, distance: 59.9
click at [711, 275] on div "Janela de atendimento Grade de atendimento Capacidade Transportadoras Veículos …" at bounding box center [663, 294] width 1327 height 589
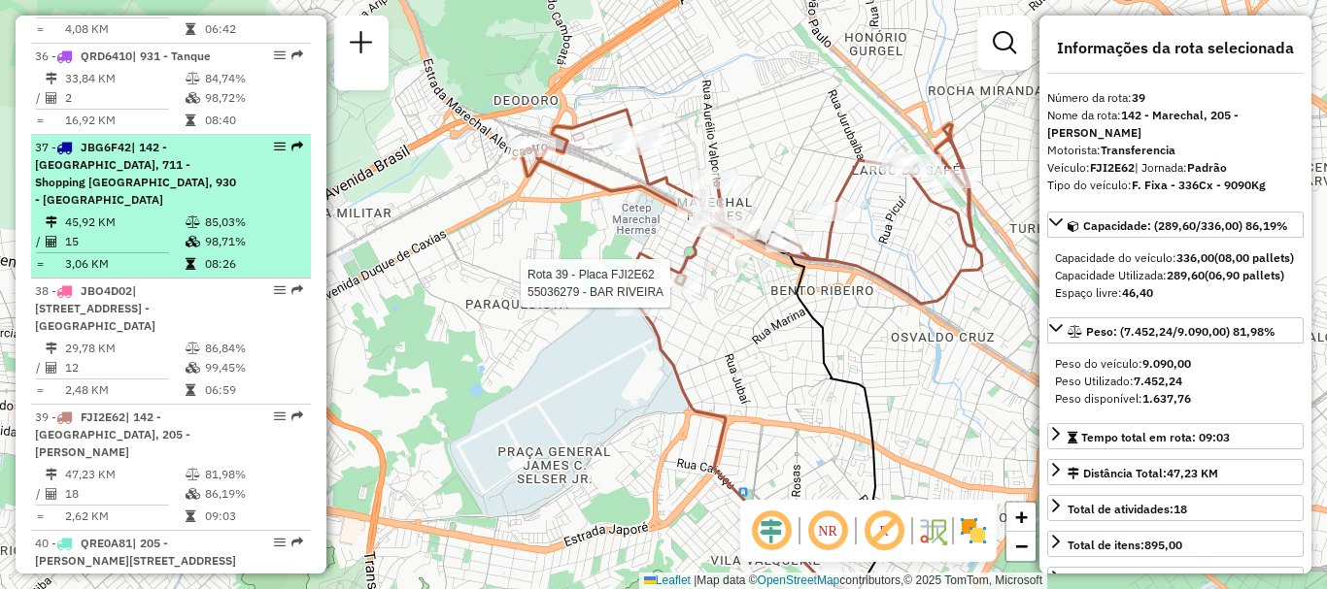
click at [84, 213] on td "45,92 KM" at bounding box center [124, 222] width 120 height 19
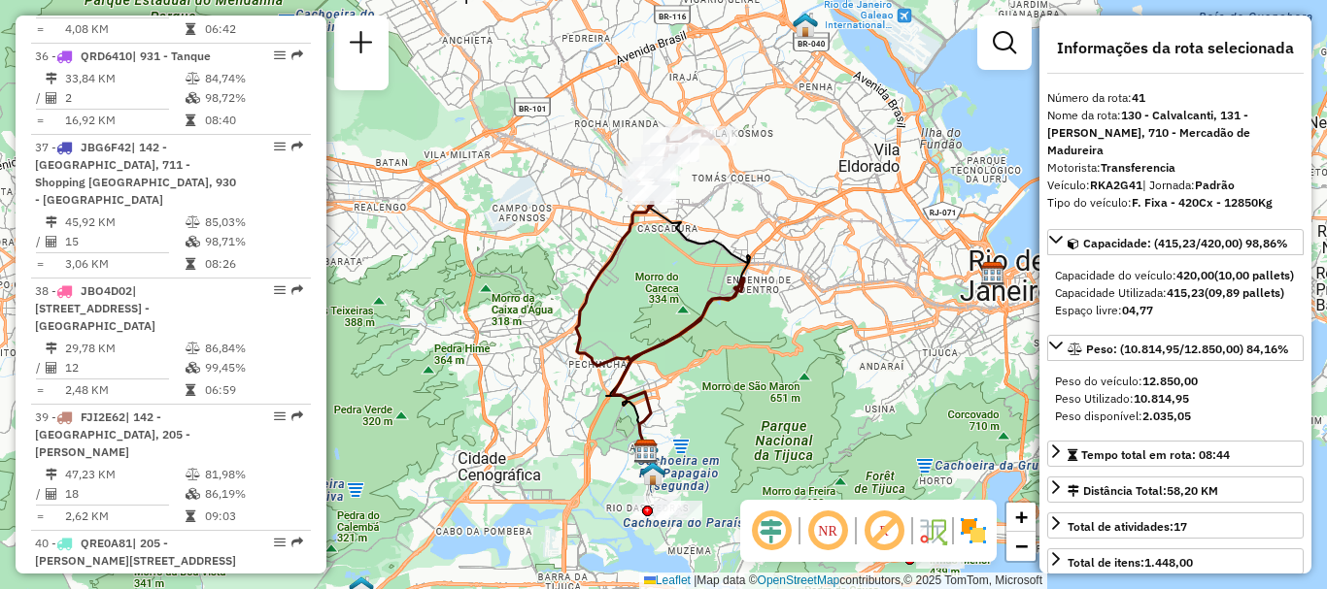
click at [306, 588] on div "Janela de atendimento Grade de atendimento Capacidade Transportadoras Veículos …" at bounding box center [663, 294] width 1327 height 589
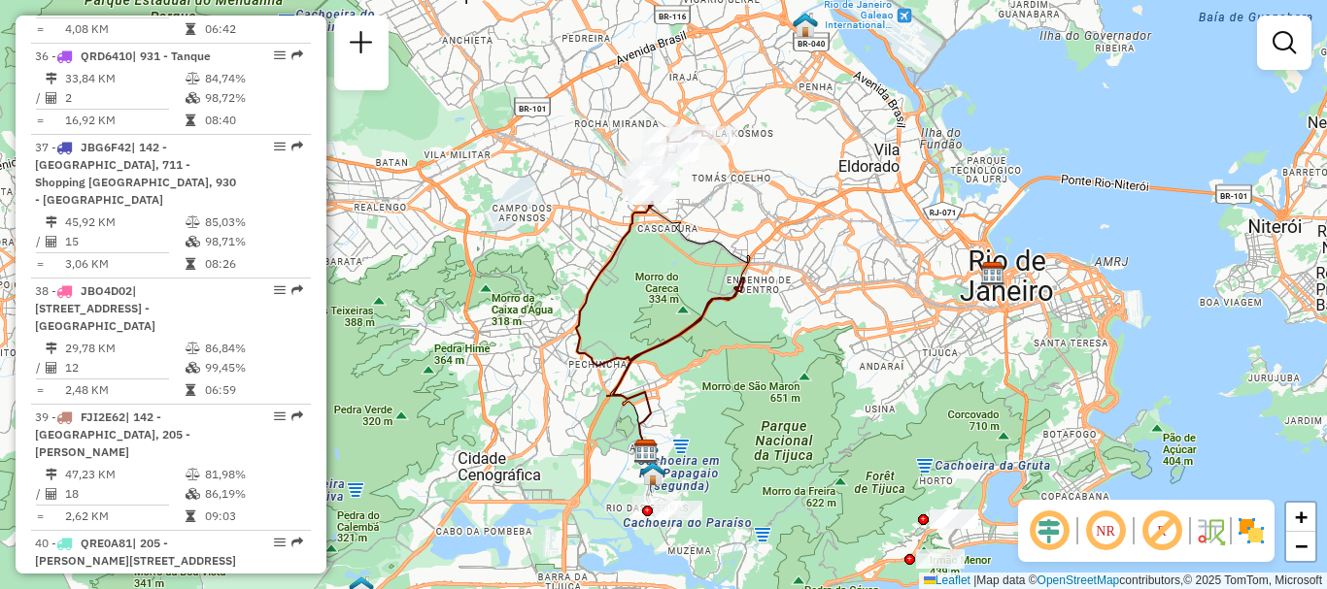
scroll to position [5781, 0]
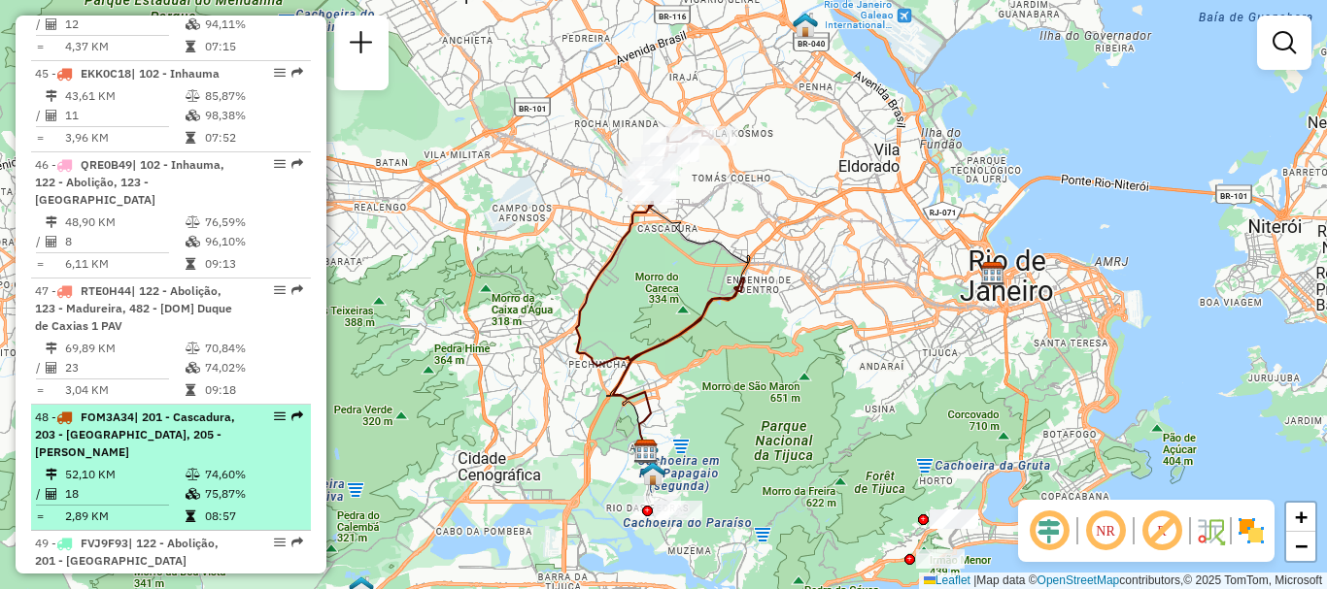
click at [56, 410] on span "| 201 - Cascadura, 203 - [GEOGRAPHIC_DATA], 205 - [PERSON_NAME]" at bounding box center [135, 435] width 200 height 50
select select "**********"
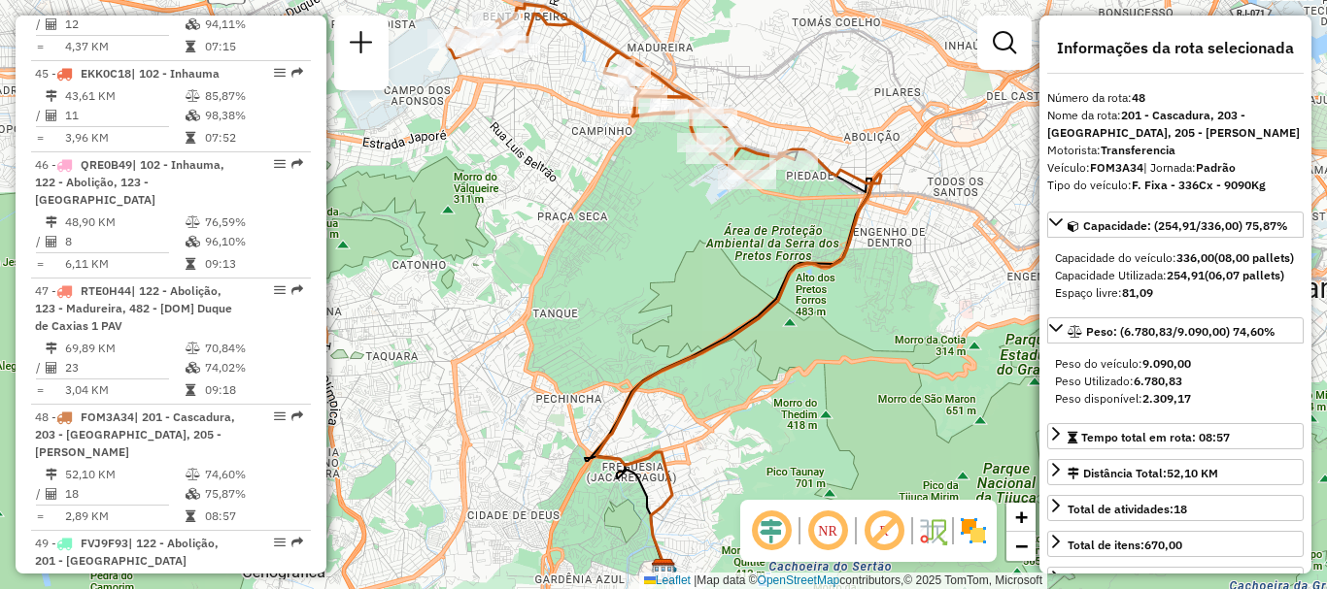
click at [834, 194] on div "Janela de atendimento Grade de atendimento Capacidade Transportadoras Veículos …" at bounding box center [663, 294] width 1327 height 589
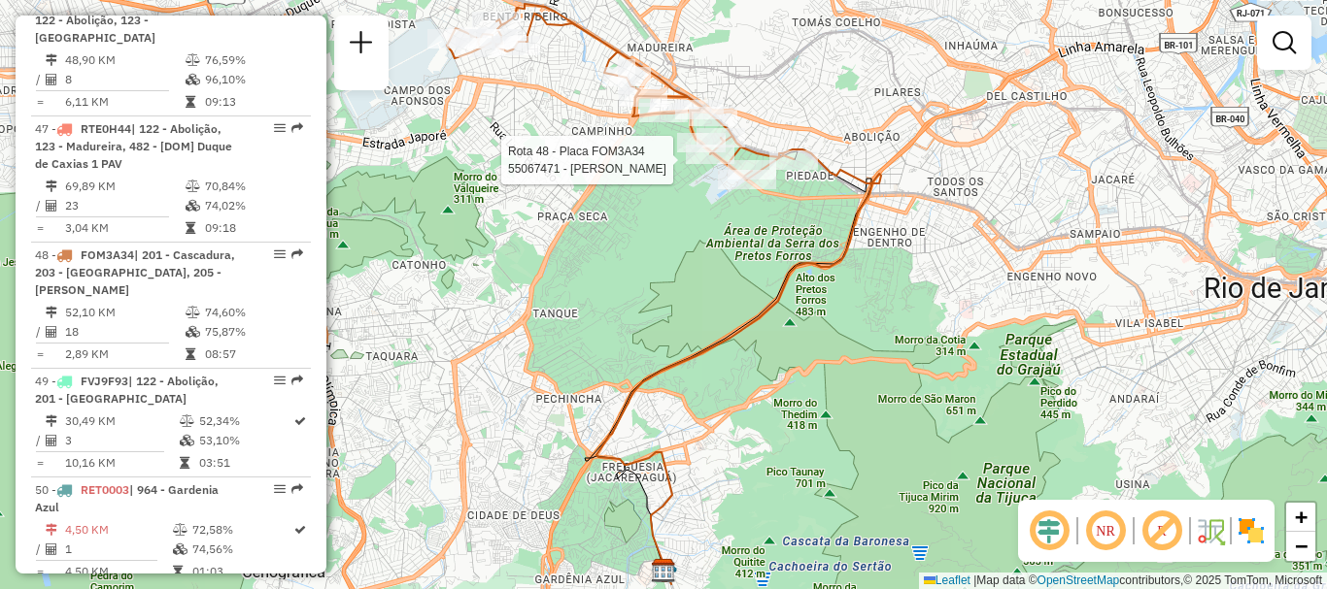
select select "**********"
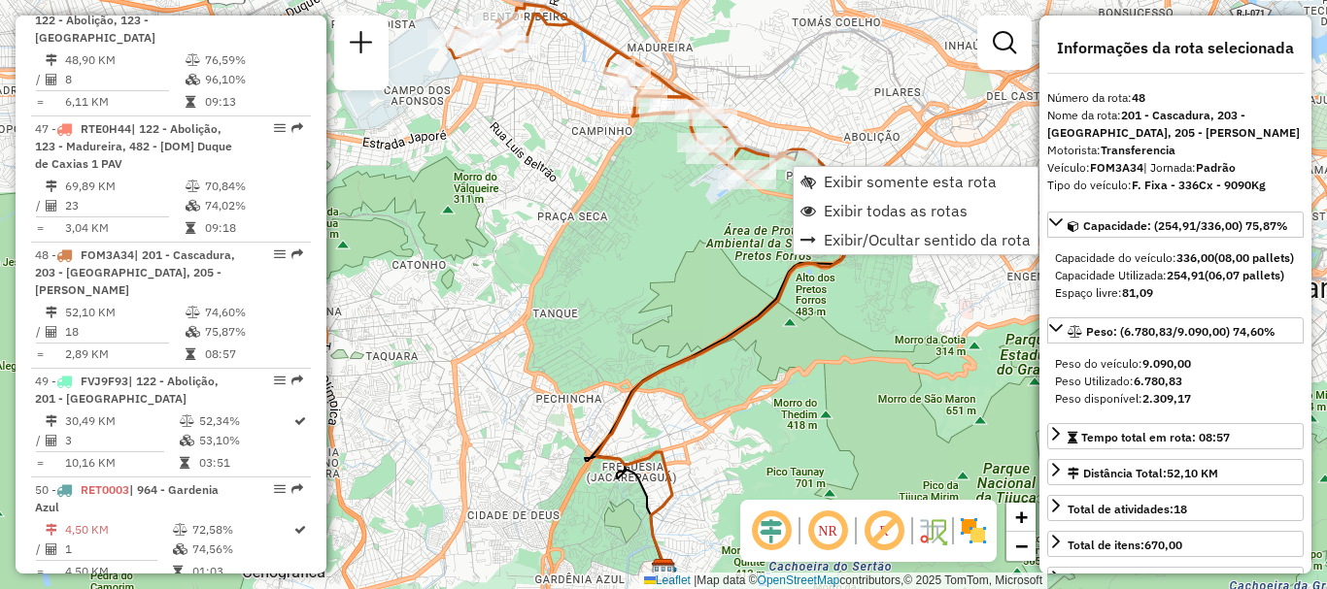
scroll to position [6048, 0]
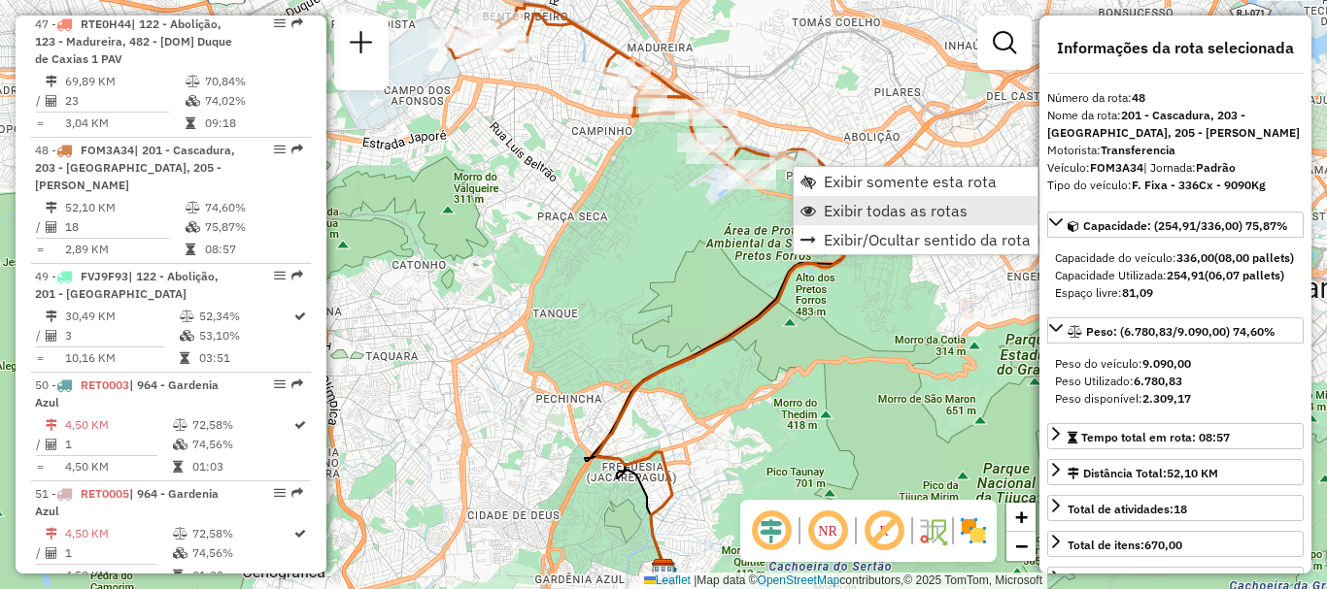
click at [849, 203] on span "Exibir todas as rotas" at bounding box center [896, 211] width 144 height 16
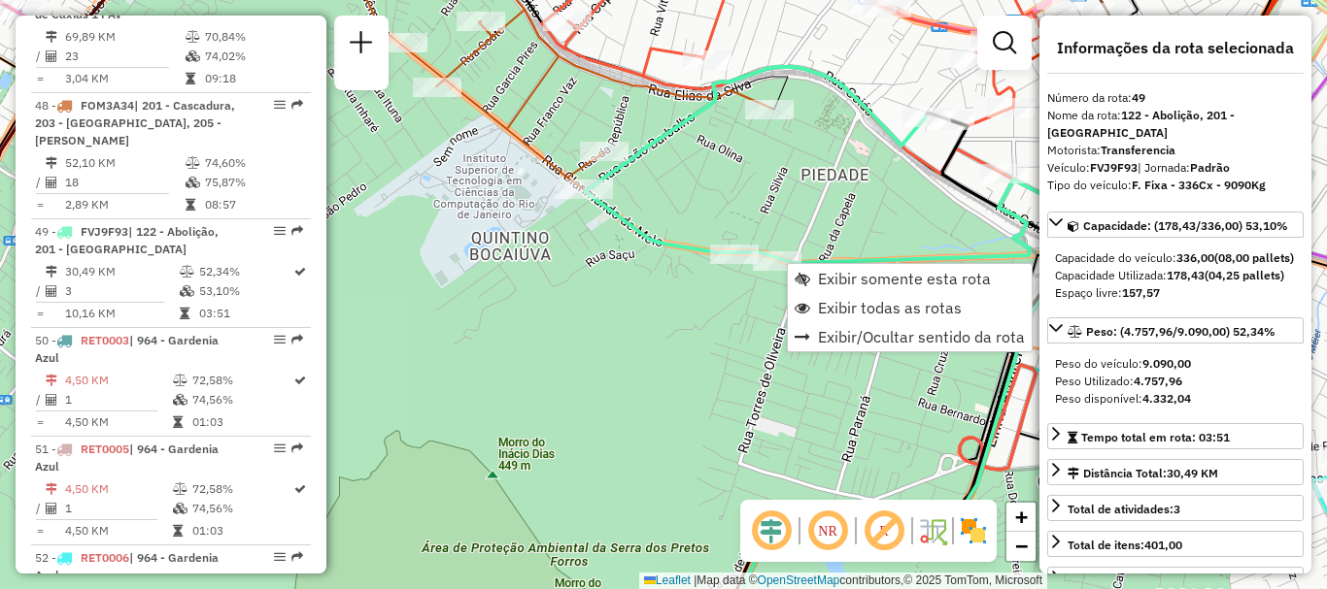
scroll to position [6175, 0]
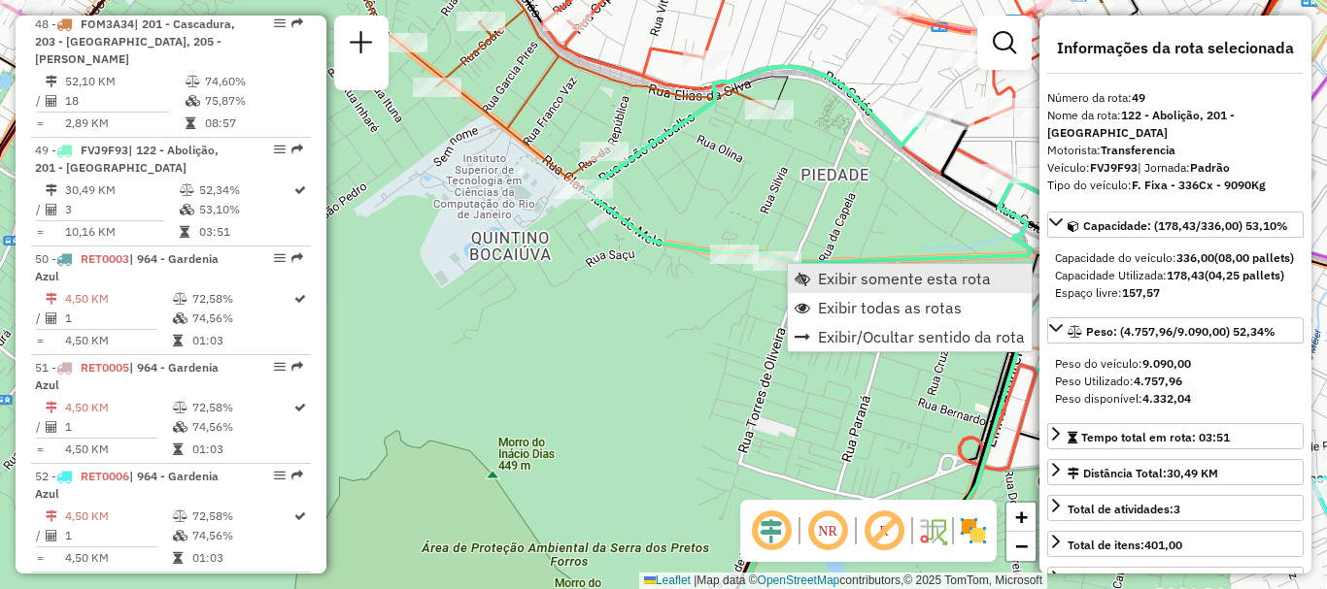
click at [829, 282] on span "Exibir somente esta rota" at bounding box center [904, 279] width 173 height 16
